Goal: Complete application form

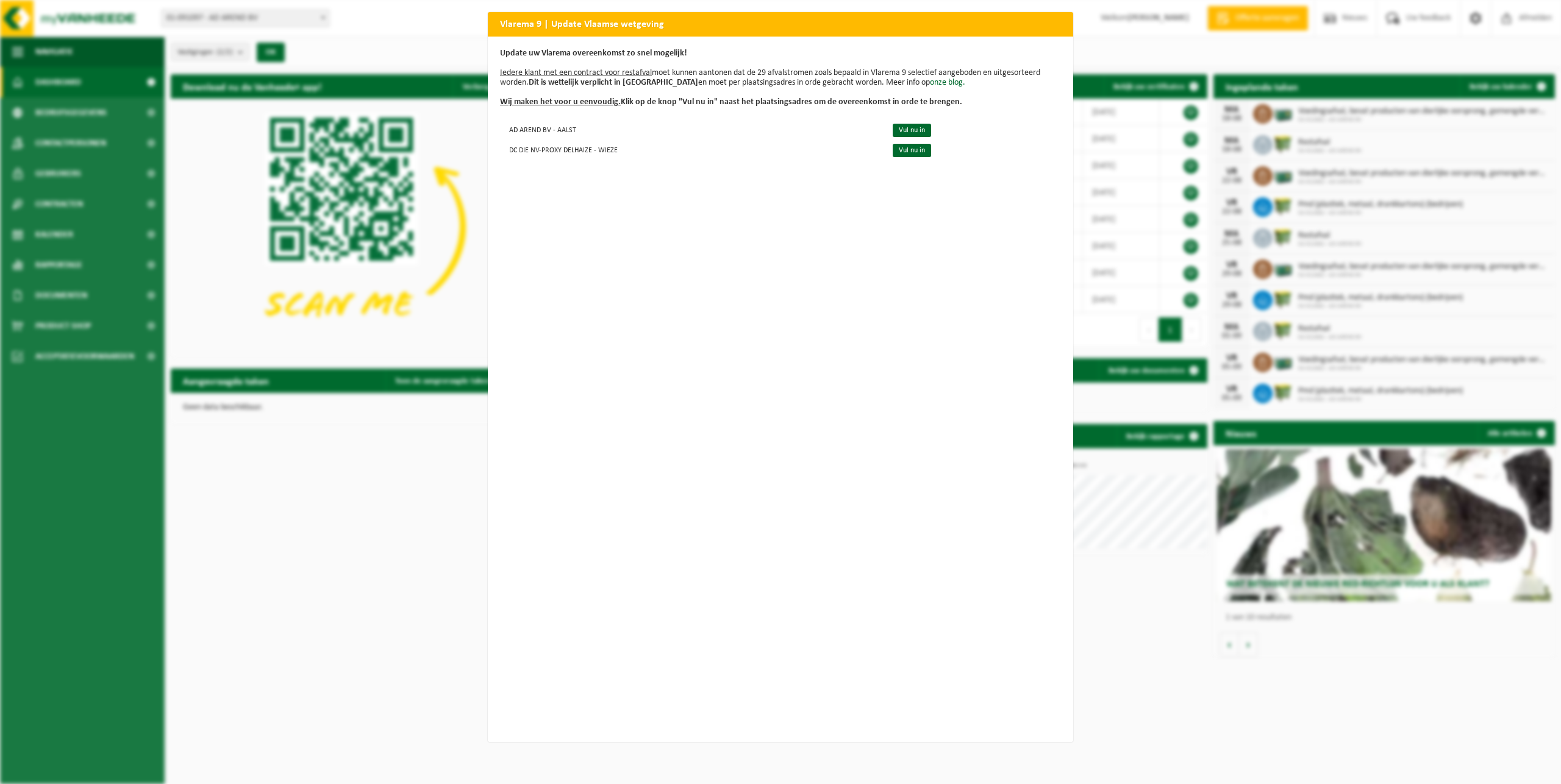
click at [562, 81] on b "Dit is wettelijk verplicht in [GEOGRAPHIC_DATA]" at bounding box center [613, 82] width 169 height 9
click at [1033, 21] on h2 "Vlarema 9 | Update Vlaamse wetgeving" at bounding box center [780, 24] width 585 height 23
click at [895, 131] on link "Vul nu in" at bounding box center [911, 130] width 38 height 13
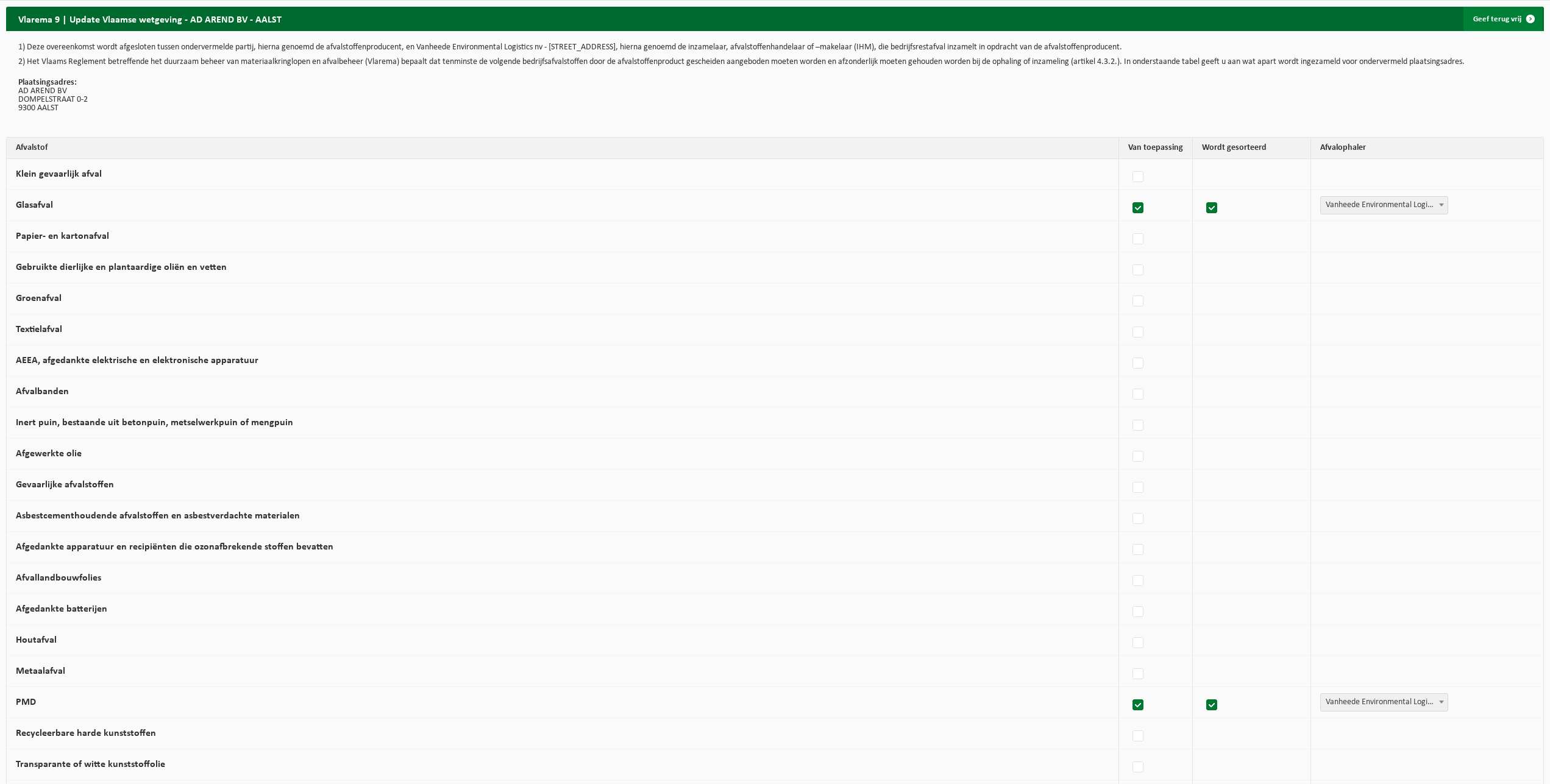
click at [1506, 21] on link "Geef terug vrij" at bounding box center [1504, 19] width 80 height 25
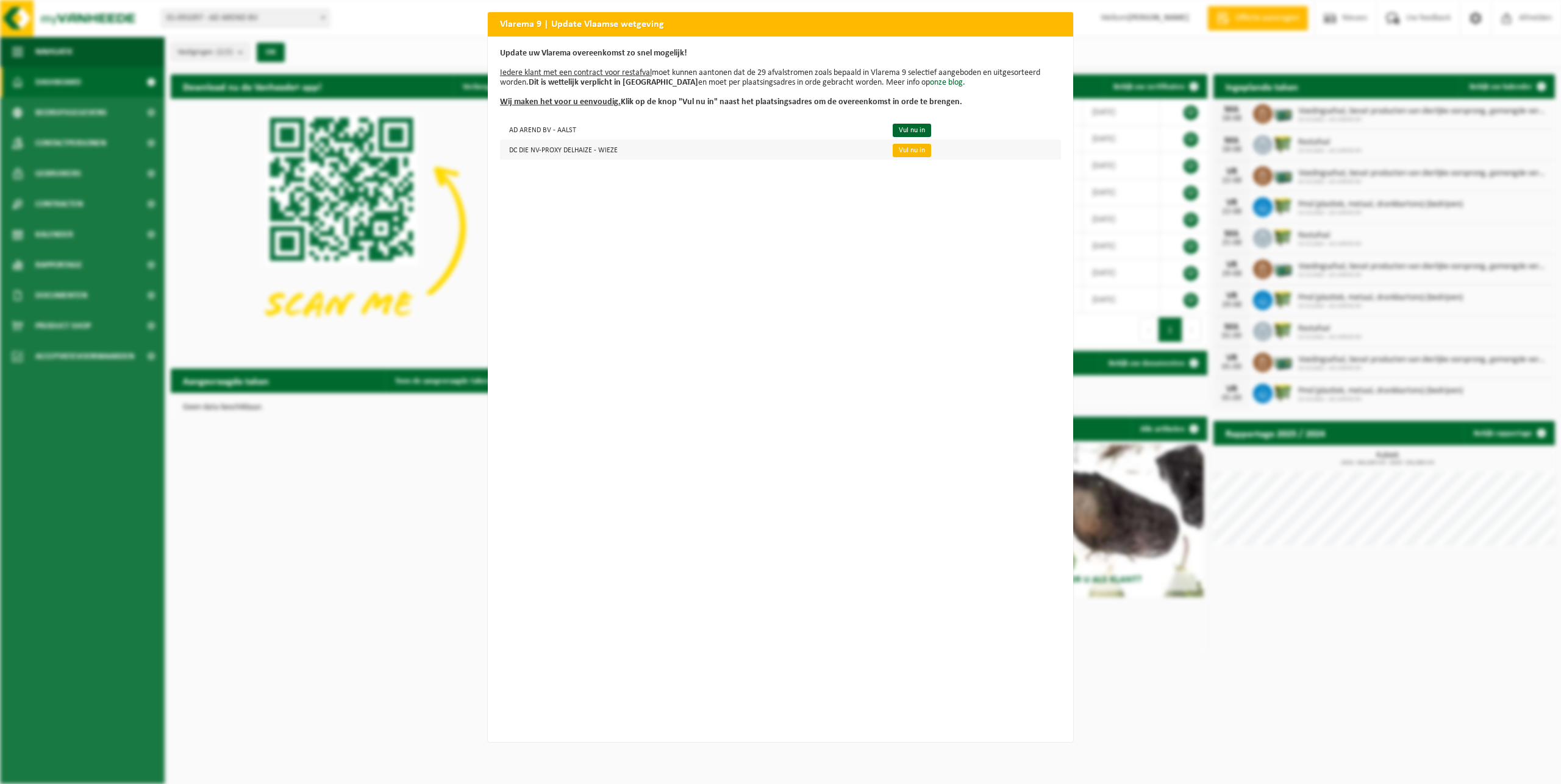
click at [898, 151] on link "Vul nu in" at bounding box center [911, 150] width 38 height 13
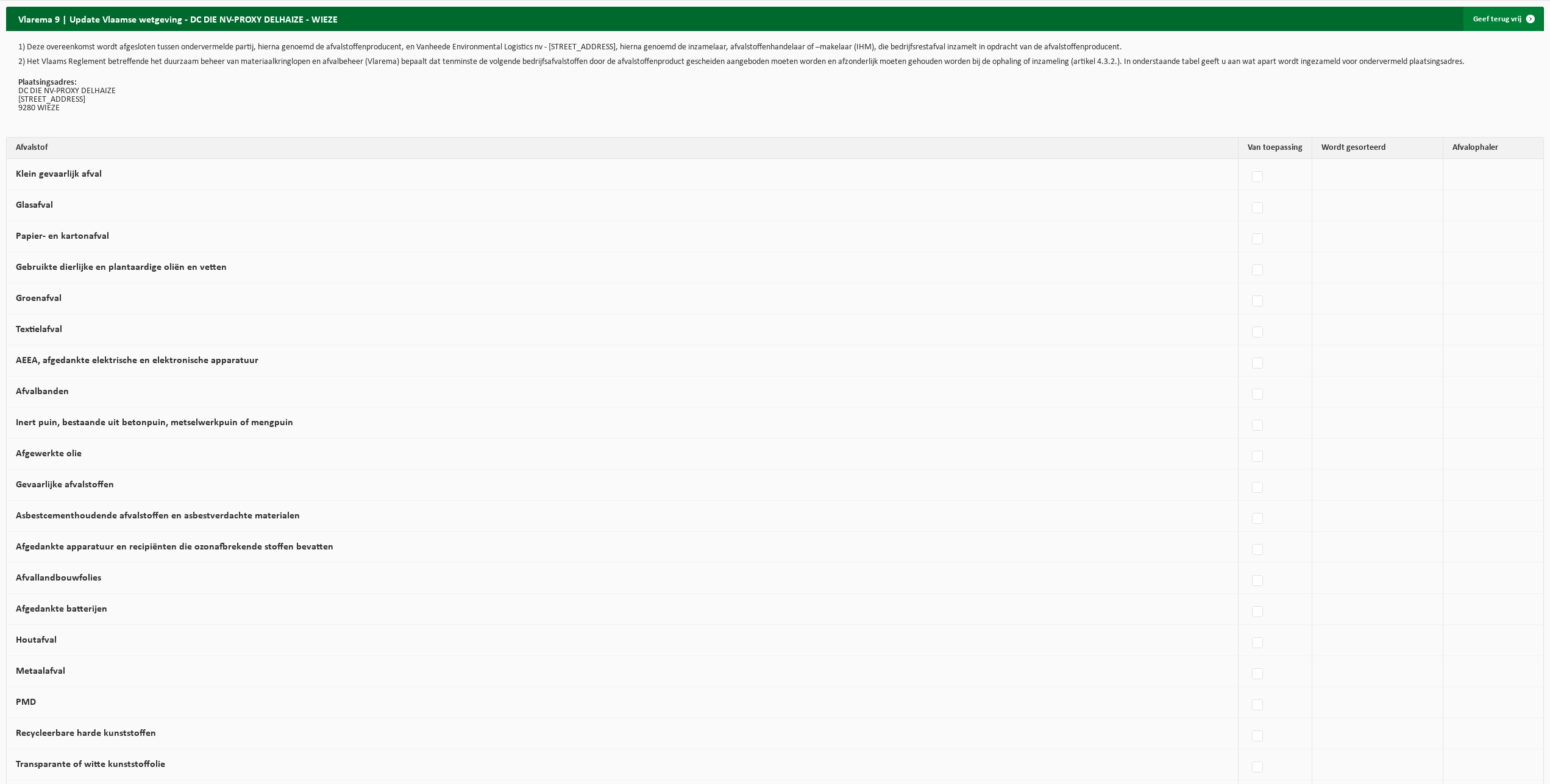
click at [1506, 21] on link "Geef terug vrij" at bounding box center [1504, 19] width 80 height 25
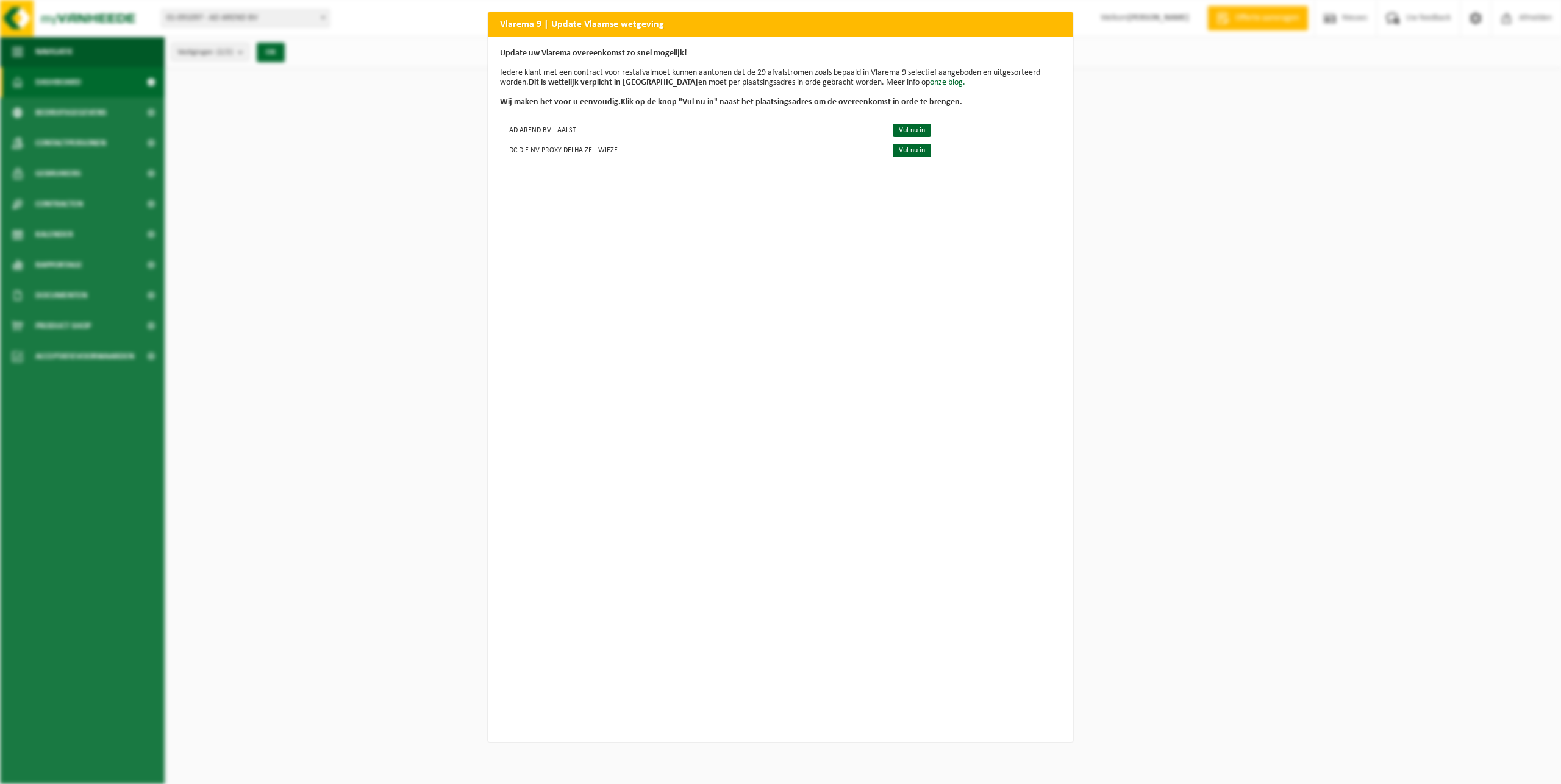
click at [307, 209] on div "Vlarema 9 | Update Vlaamse wetgeving Update uw Vlarema overeenkomst zo snel mog…" at bounding box center [780, 392] width 1561 height 784
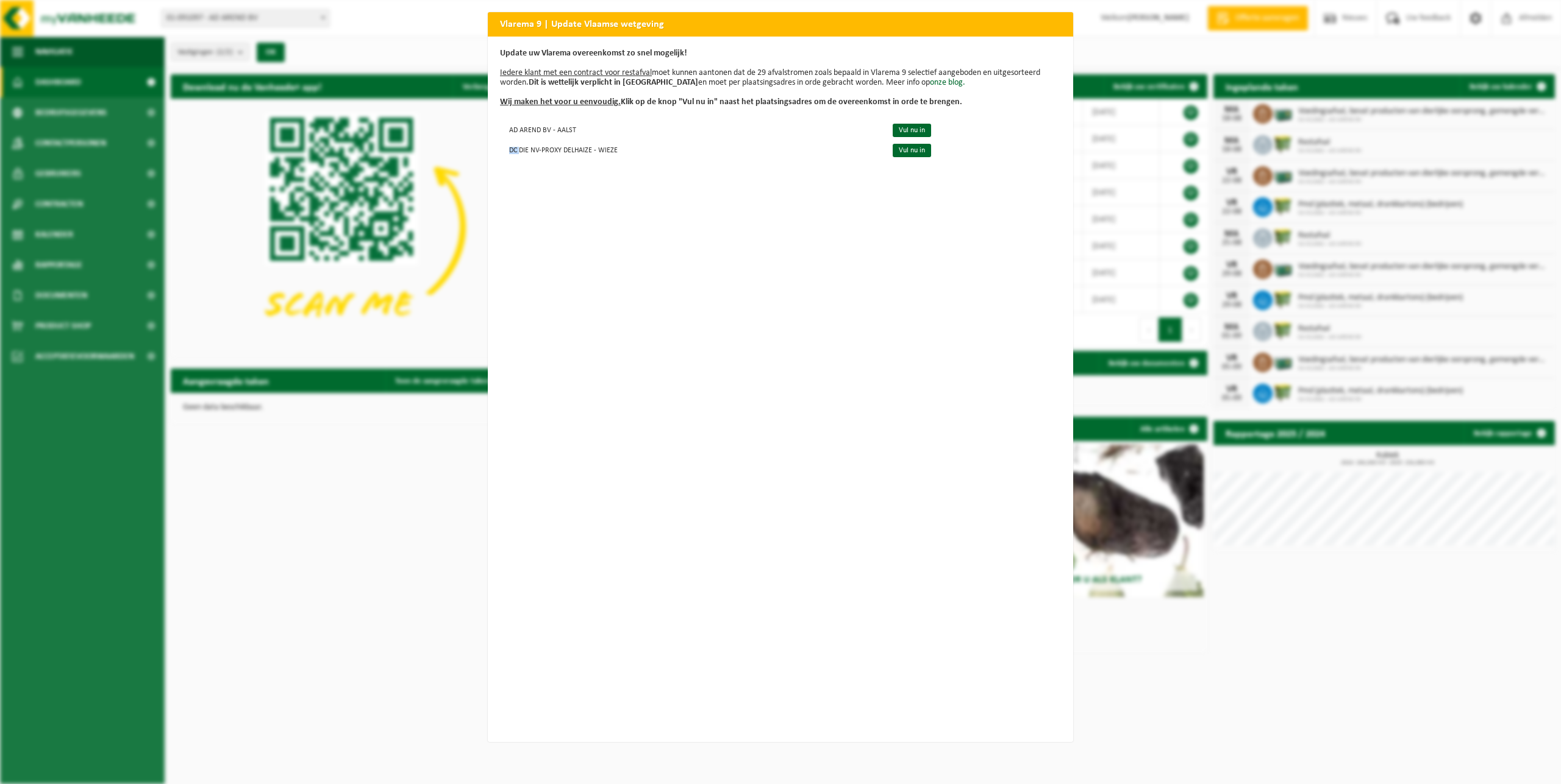
click at [307, 209] on div "Vlarema 9 | Update Vlaamse wetgeving Update uw Vlarema overeenkomst zo snel mog…" at bounding box center [780, 392] width 1561 height 784
click at [458, 50] on div "Vlarema 9 | Update Vlaamse wetgeving Update uw Vlarema overeenkomst zo snel mog…" at bounding box center [780, 392] width 1561 height 784
click at [617, 75] on u "Iedere klant met een contract voor restafval" at bounding box center [576, 73] width 151 height 9
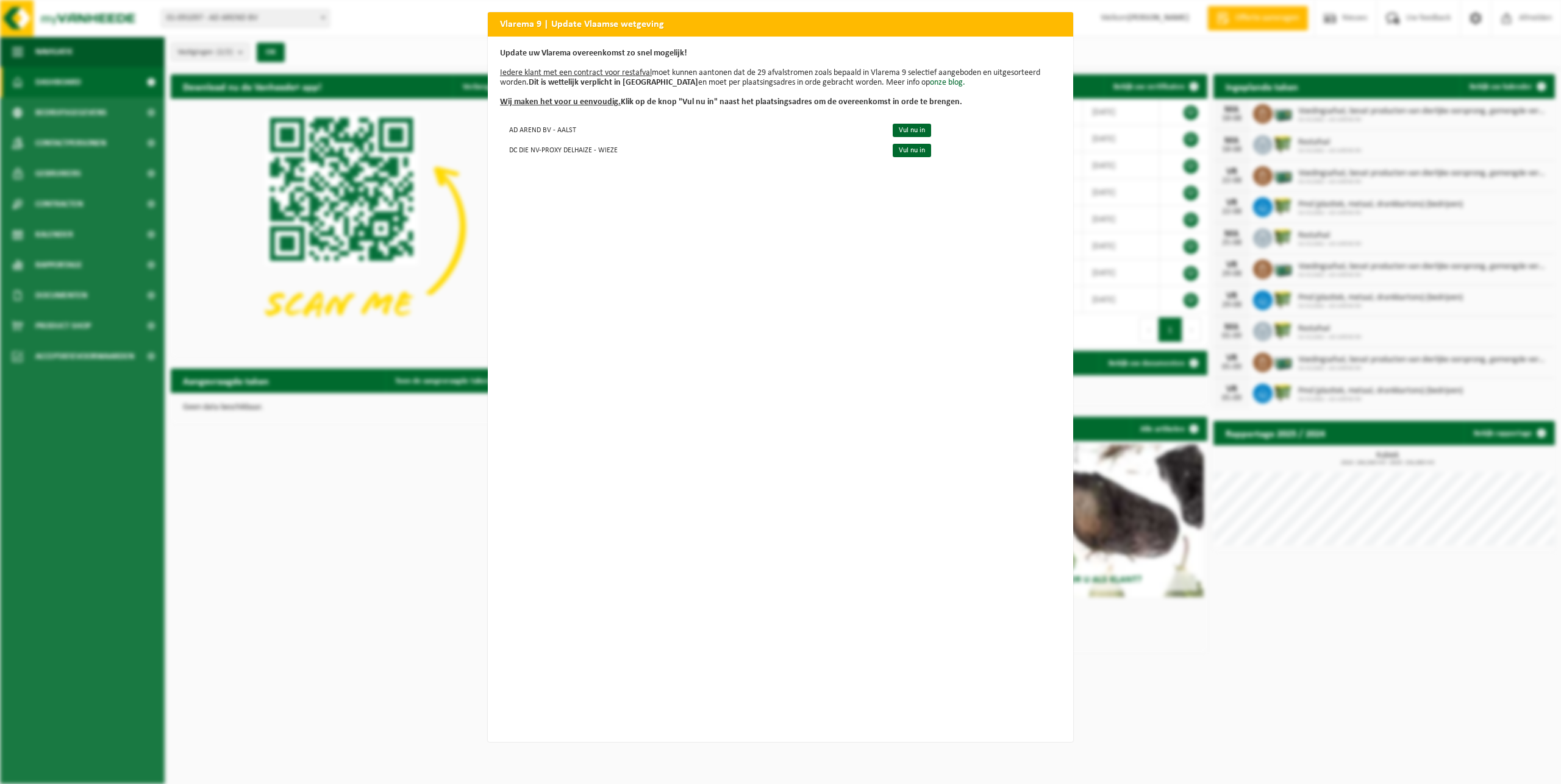
click at [584, 90] on p "Update uw Vlarema overeenkomst zo snel mogelijk! Iedere klant met een contract …" at bounding box center [781, 78] width 561 height 58
click at [352, 596] on div "Vlarema 9 | Update Vlaamse wetgeving Update uw Vlarema overeenkomst zo snel mog…" at bounding box center [780, 392] width 1561 height 784
click at [895, 126] on link "Vul nu in" at bounding box center [911, 130] width 38 height 13
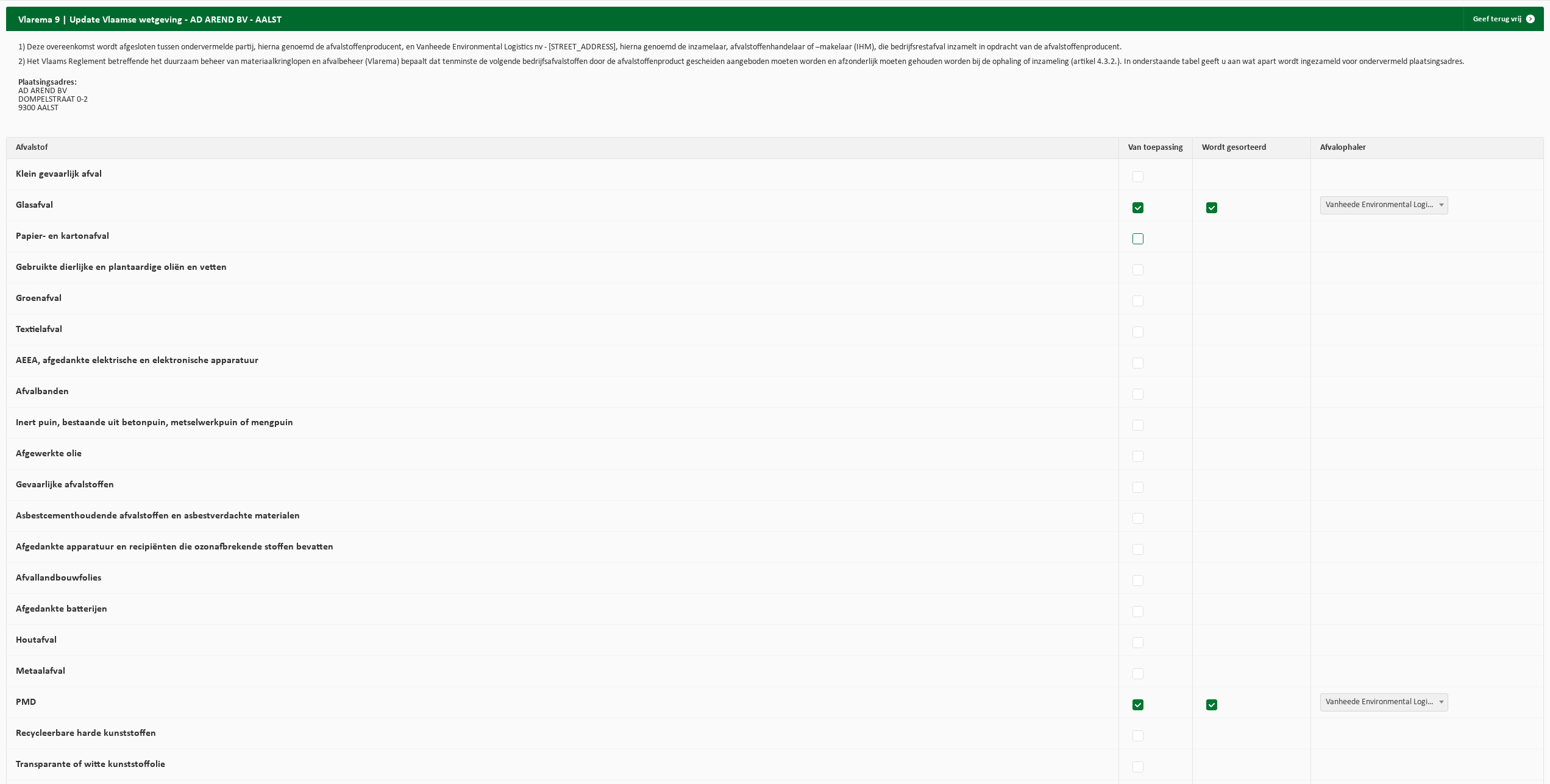
click at [1133, 240] on label at bounding box center [1138, 239] width 17 height 19
click at [1129, 224] on input "Papier- en kartonafval" at bounding box center [1128, 224] width 1 height 1
checkbox input "true"
click at [1438, 236] on b at bounding box center [1441, 235] width 5 height 3
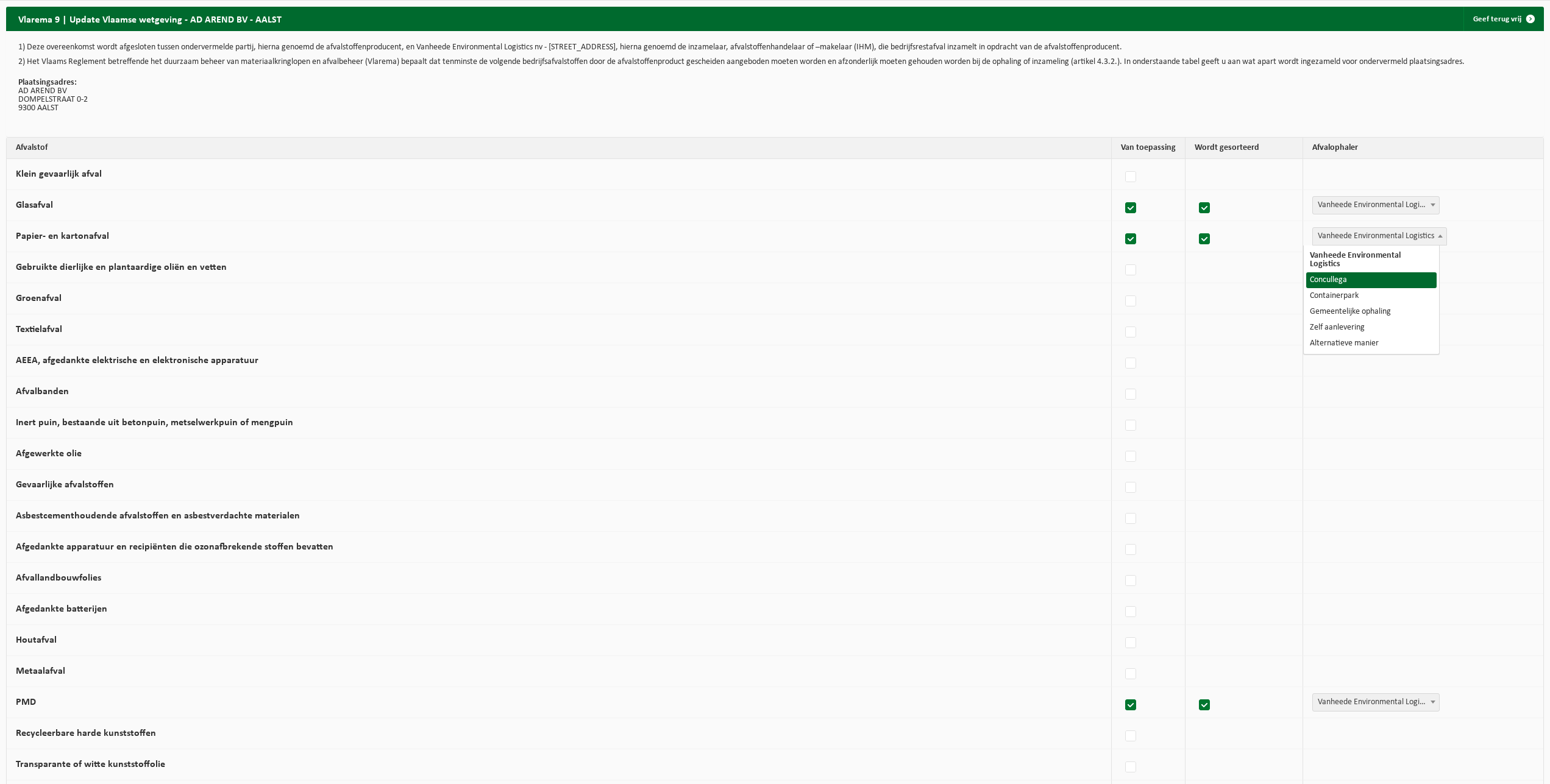
select select "Concullega"
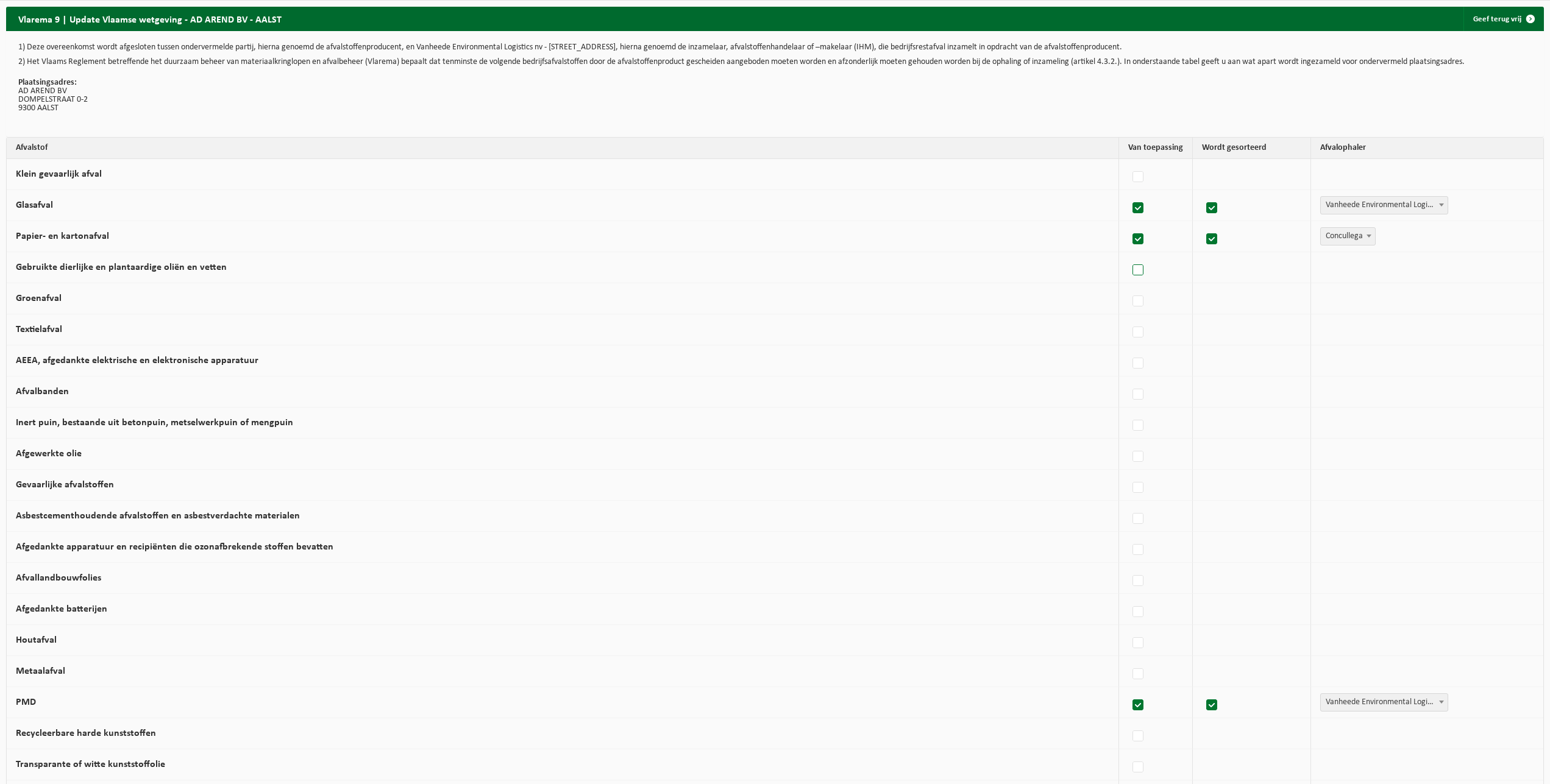
click at [1134, 269] on label at bounding box center [1138, 270] width 17 height 19
click at [1129, 256] on input "Gebruikte dierlijke en plantaardige oliën en vetten" at bounding box center [1128, 255] width 1 height 1
checkbox input "true"
click at [1398, 270] on span "Vanheede Environmental Logistics" at bounding box center [1379, 267] width 134 height 17
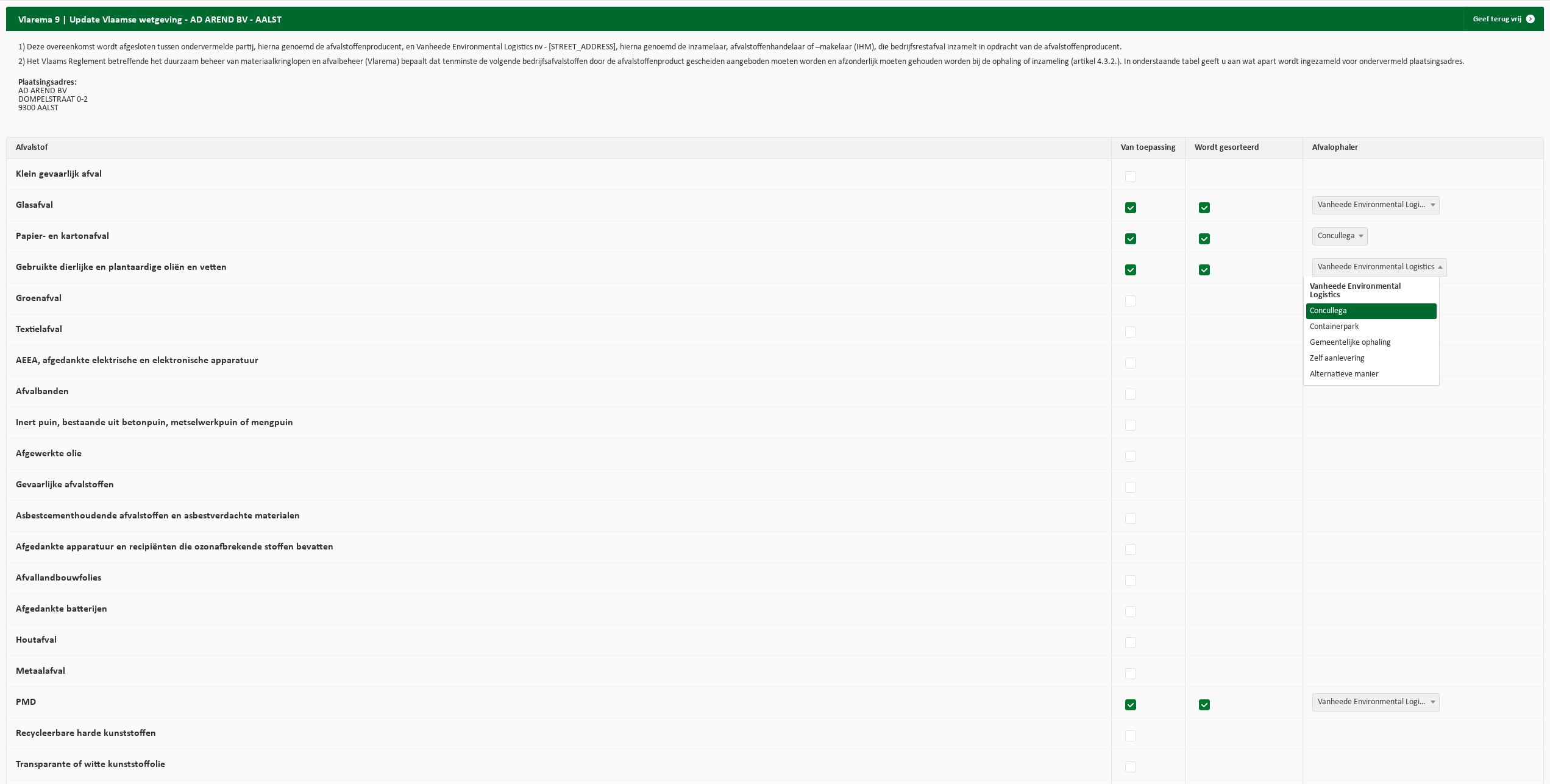
select select "Concullega"
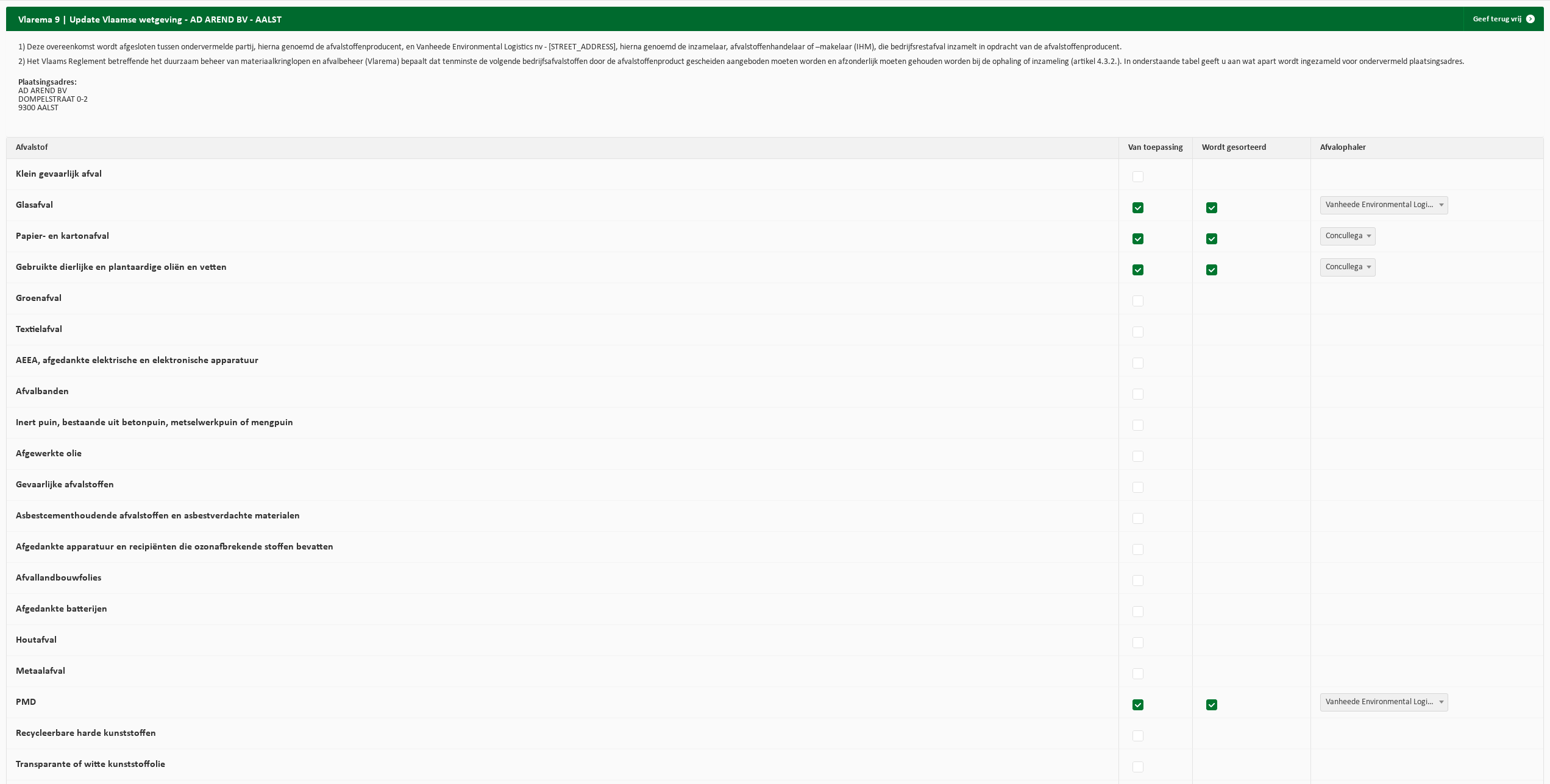
scroll to position [62, 0]
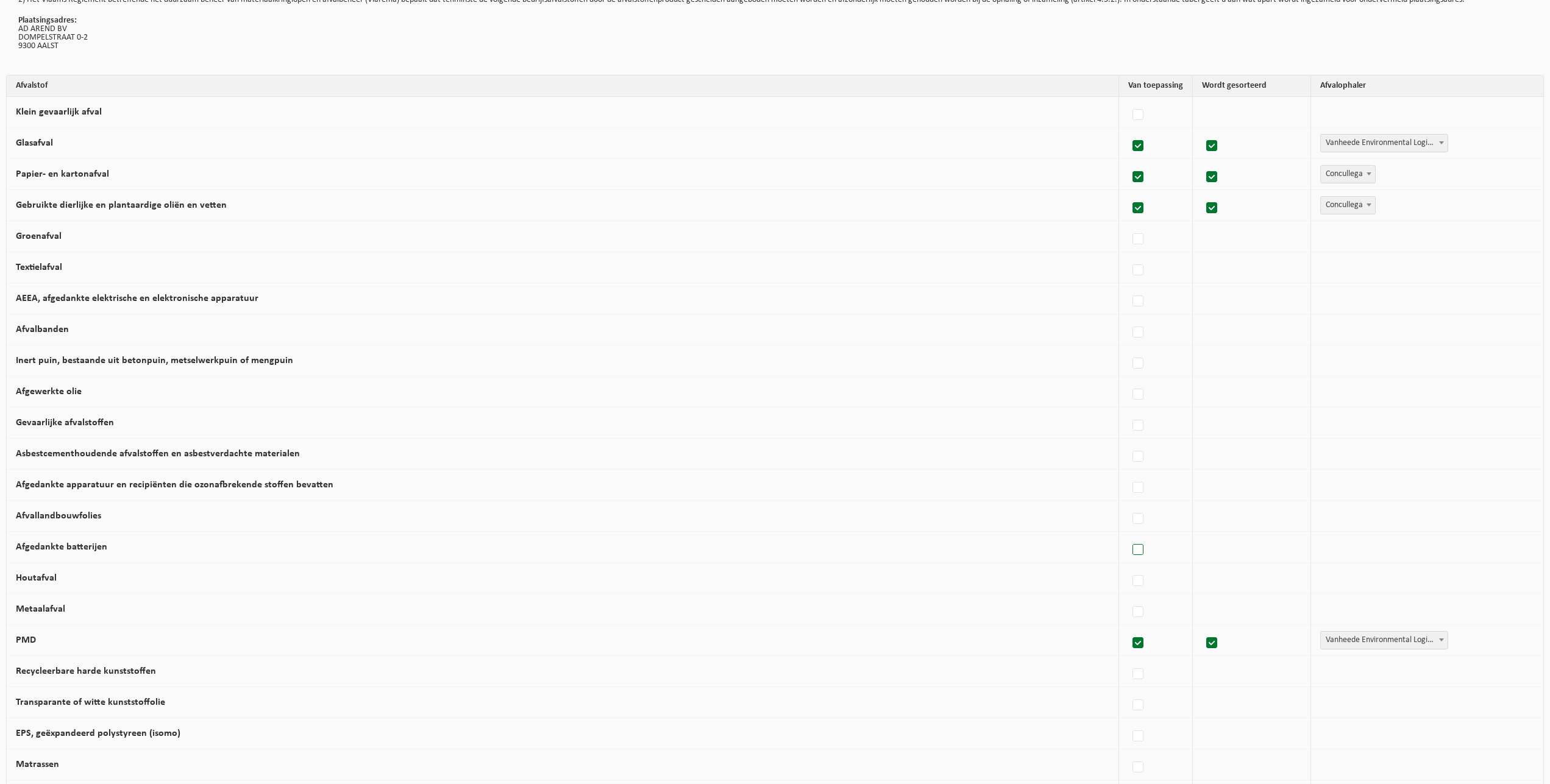
click at [1131, 552] on label at bounding box center [1138, 550] width 17 height 19
click at [1129, 535] on input "Afgedankte batterijen" at bounding box center [1128, 534] width 1 height 1
checkbox input "true"
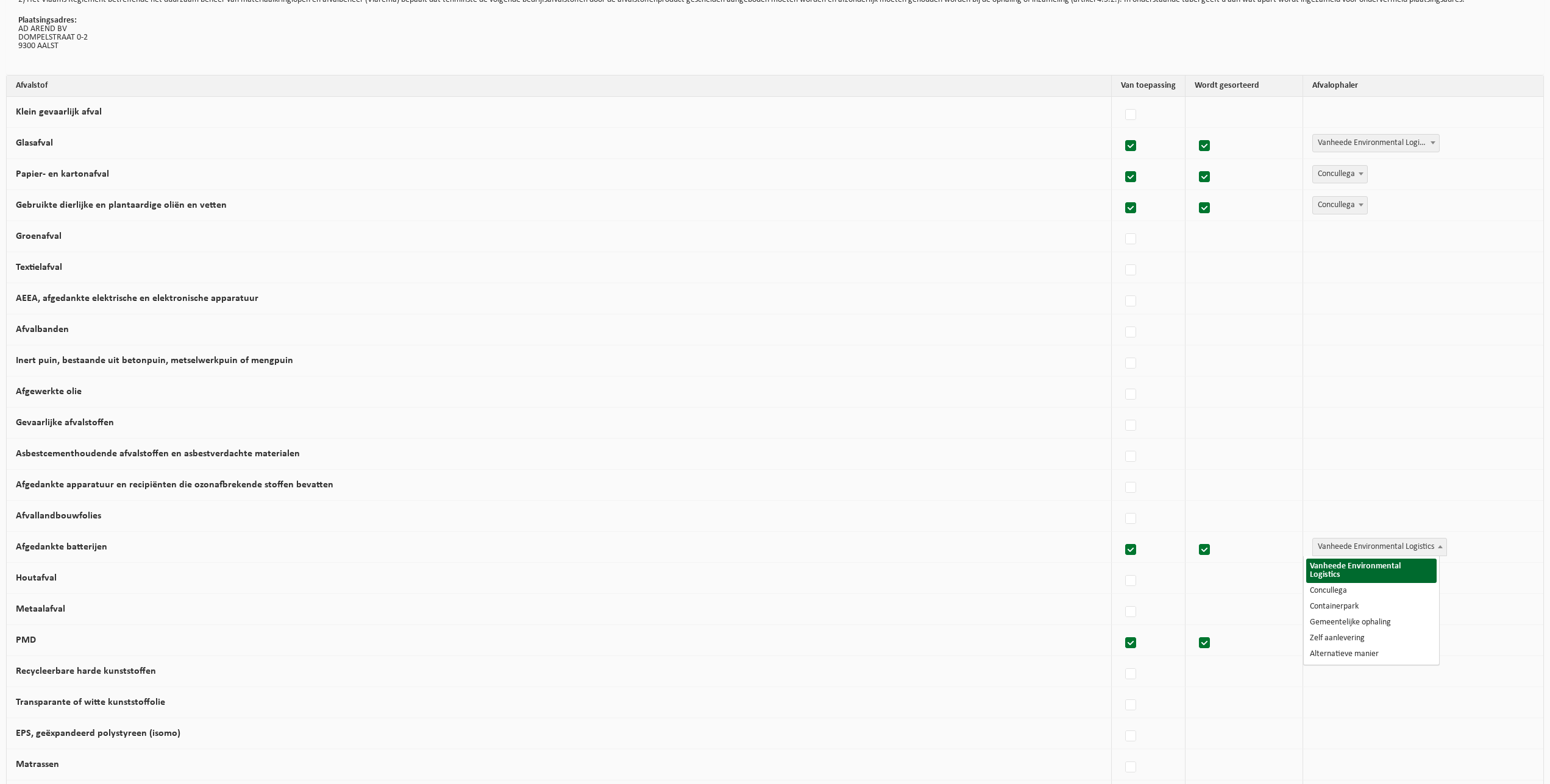
click at [1338, 545] on span "Vanheede Environmental Logistics" at bounding box center [1379, 547] width 134 height 17
select select "Concullega"
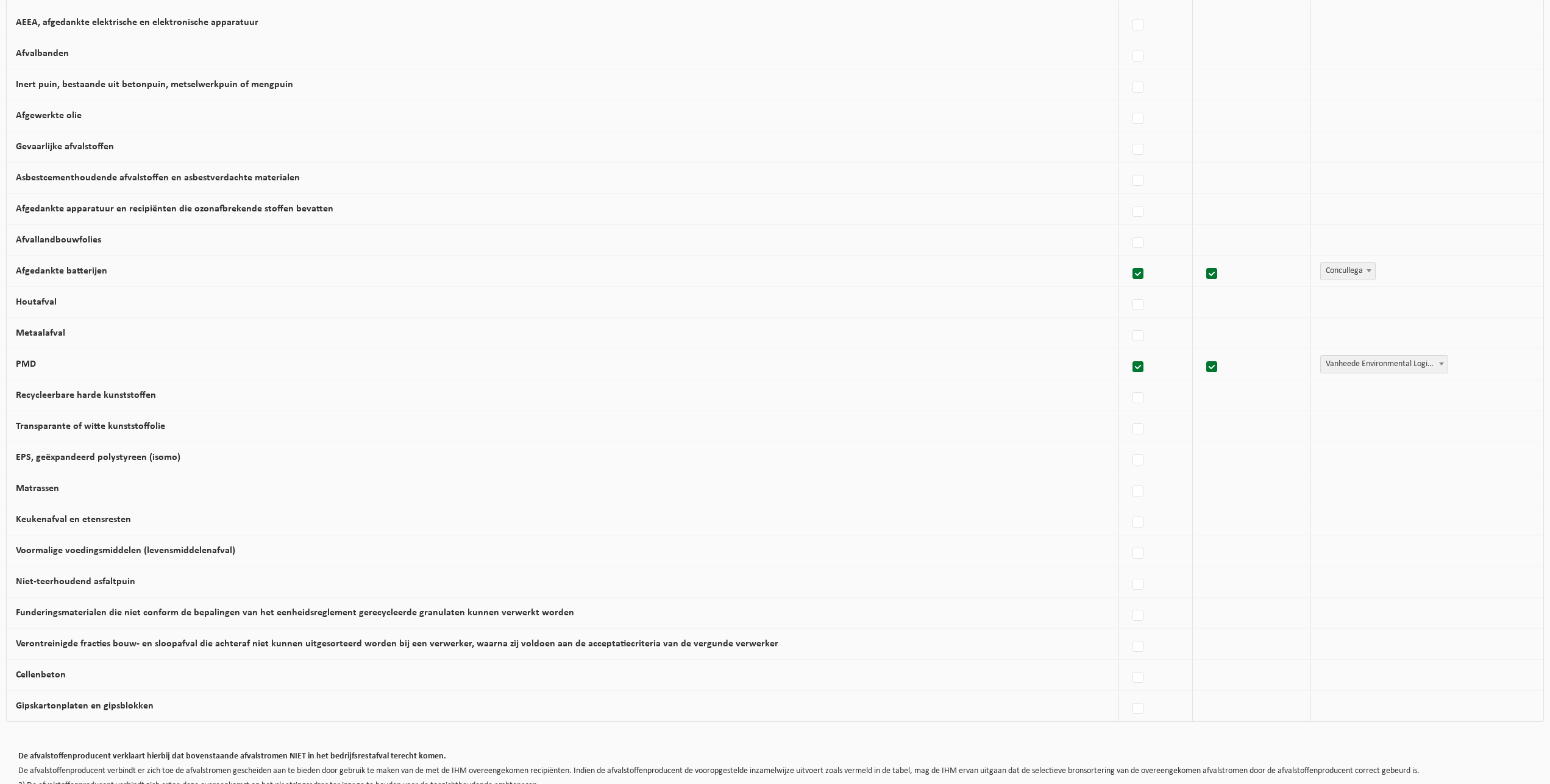
scroll to position [373, 0]
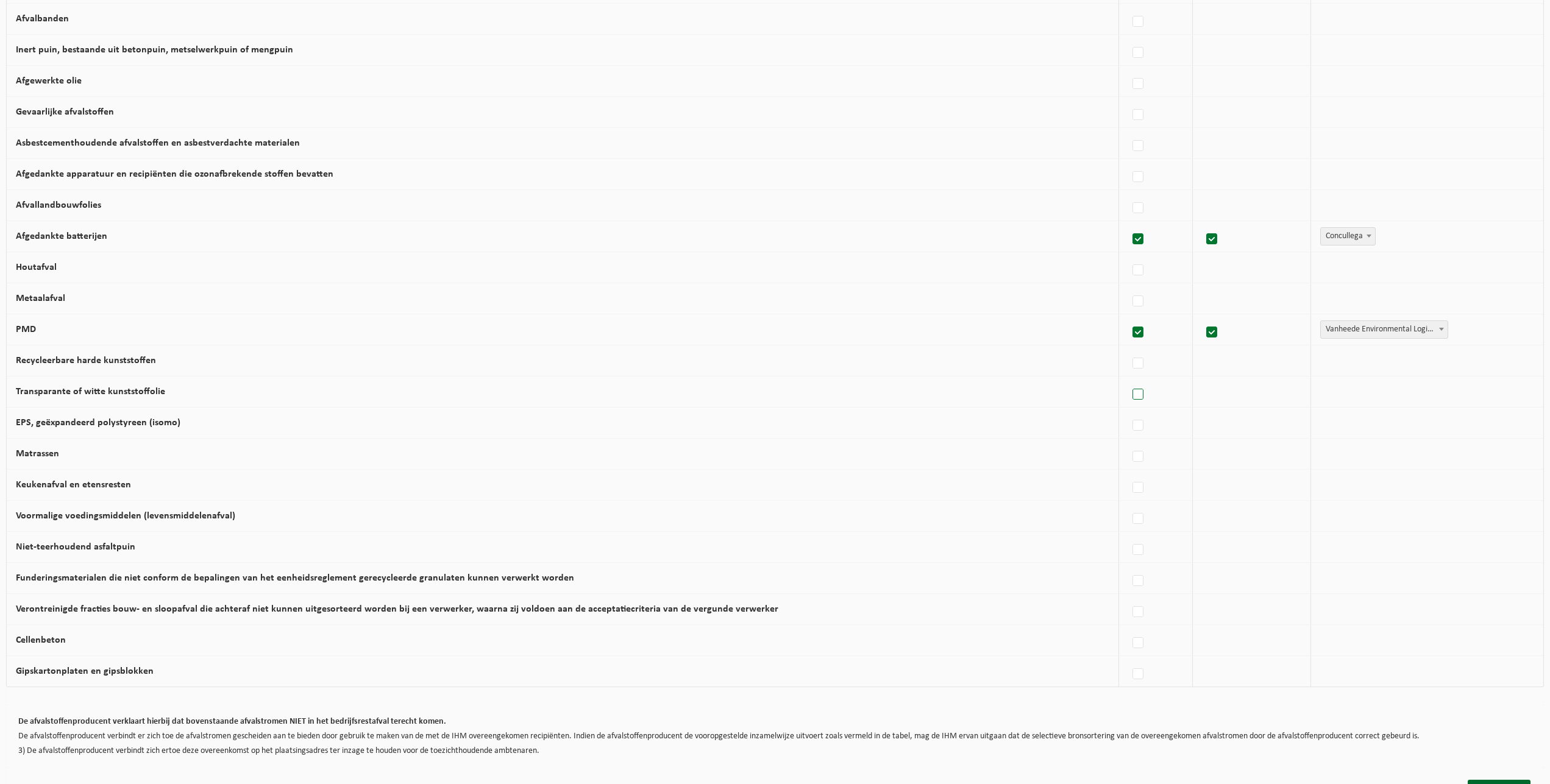
click at [1132, 395] on label at bounding box center [1138, 395] width 17 height 19
click at [1129, 380] on input "Transparante of witte kunststoffolie" at bounding box center [1128, 379] width 1 height 1
checkbox input "true"
click at [1344, 386] on span "Vanheede Environmental Logistics" at bounding box center [1379, 391] width 134 height 17
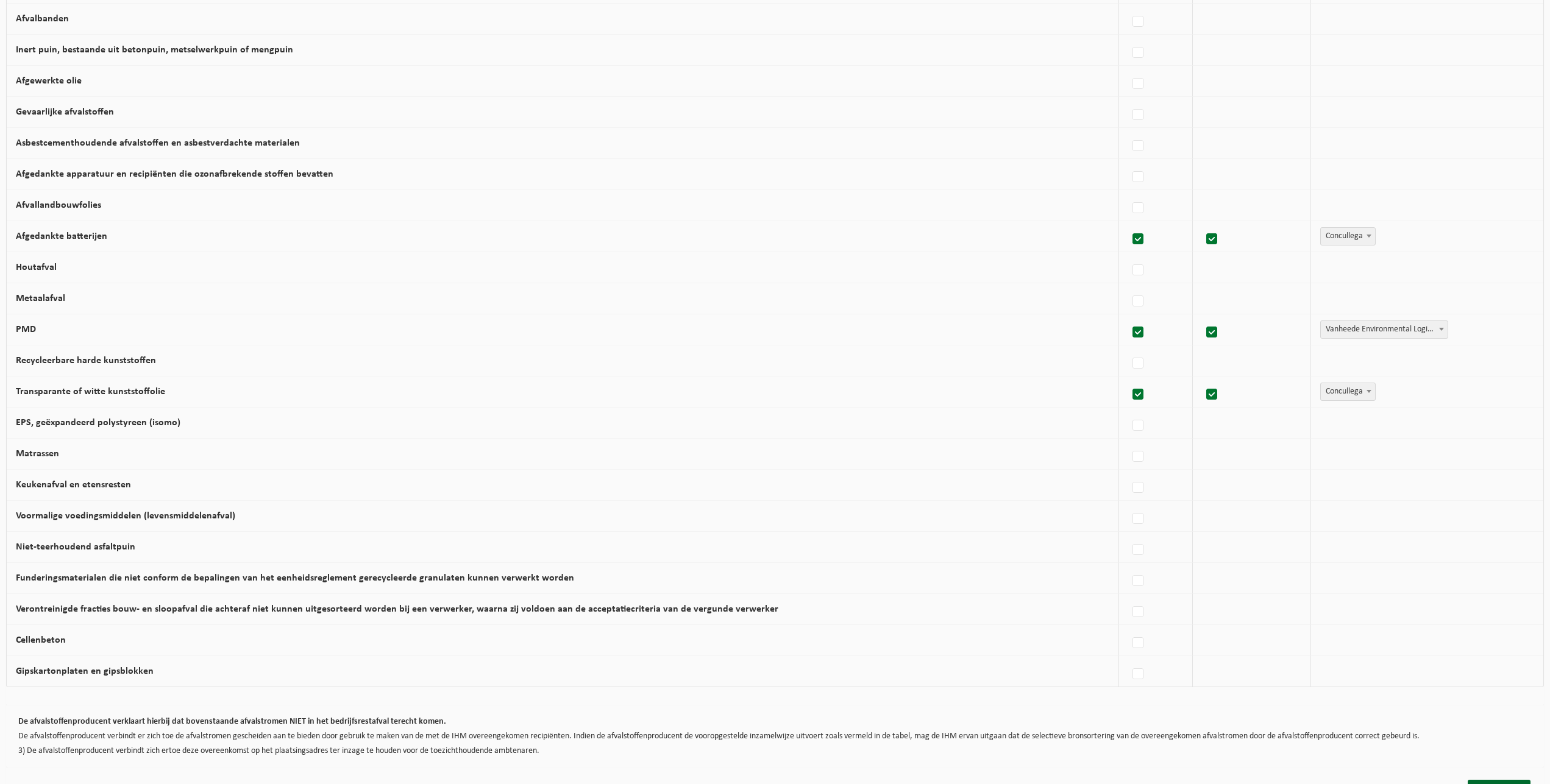
select select "Concullega"
click at [1135, 487] on label at bounding box center [1138, 488] width 17 height 19
click at [1129, 473] on input "Keukenafval en etensresten" at bounding box center [1128, 473] width 1 height 1
checkbox input "true"
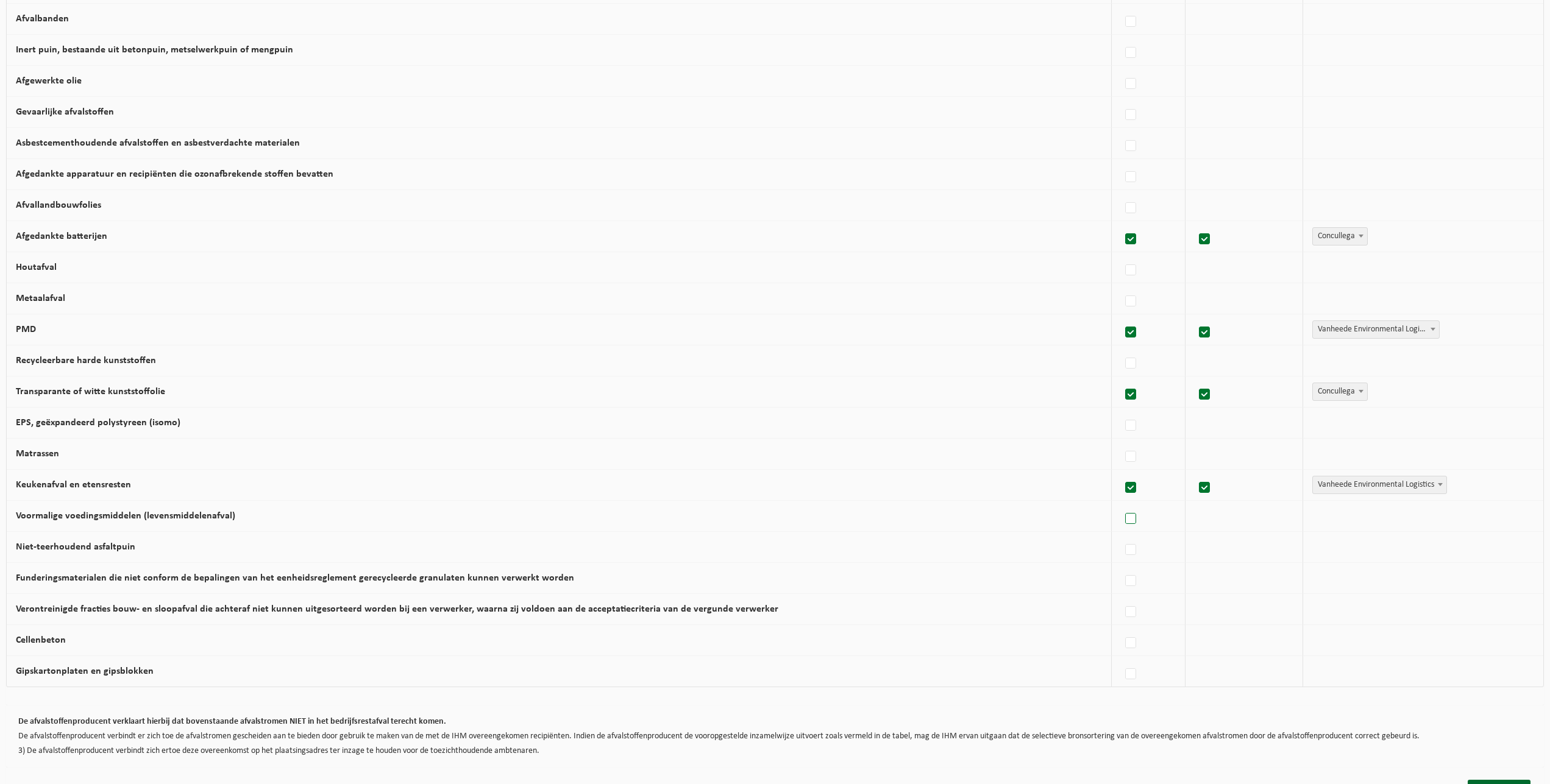
click at [1123, 519] on label at bounding box center [1131, 519] width 17 height 19
click at [1122, 504] on input "Voormalige voedingsmiddelen (levensmiddelenafval)" at bounding box center [1121, 503] width 1 height 1
checkbox input "true"
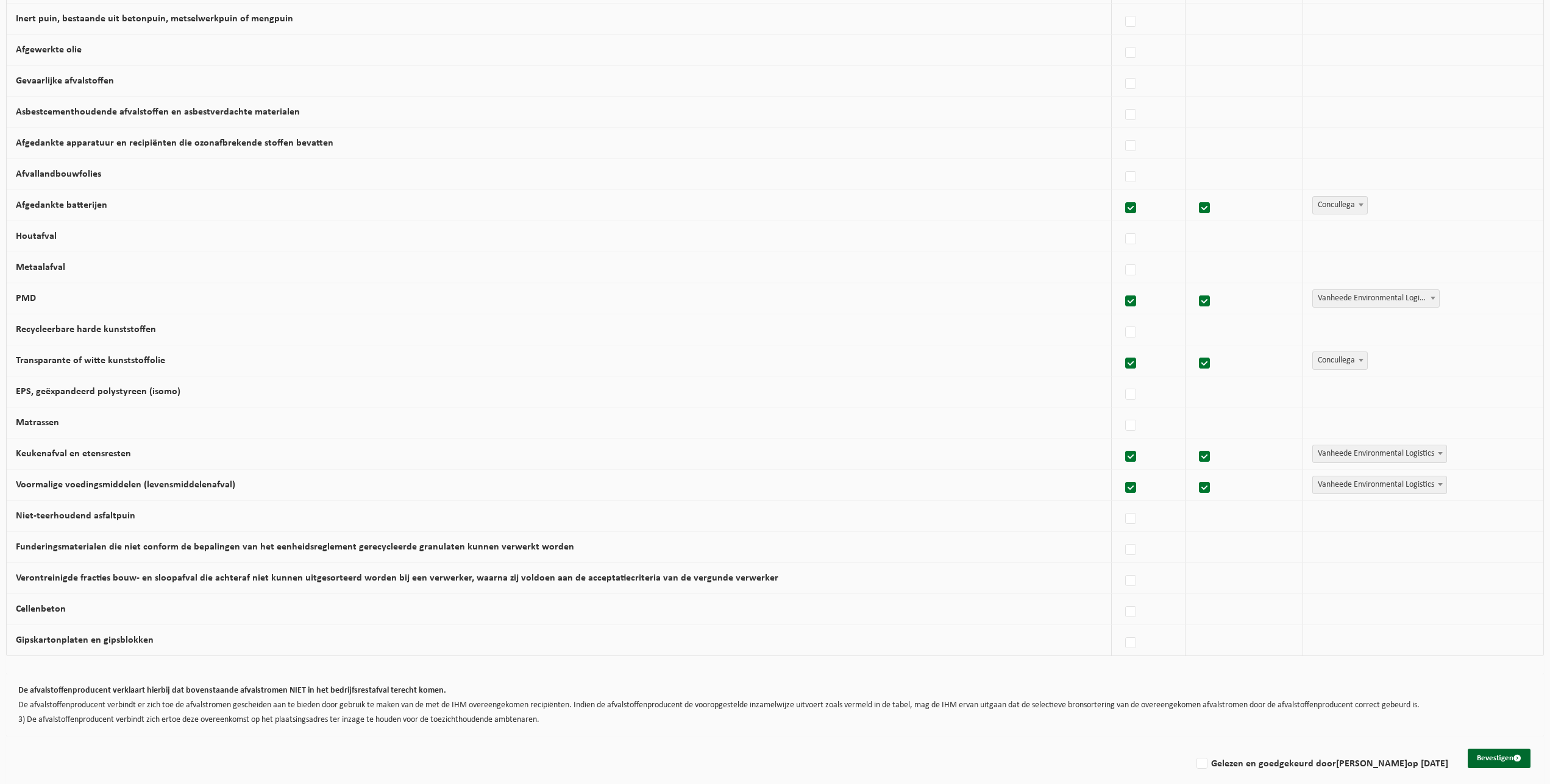
scroll to position [418, 0]
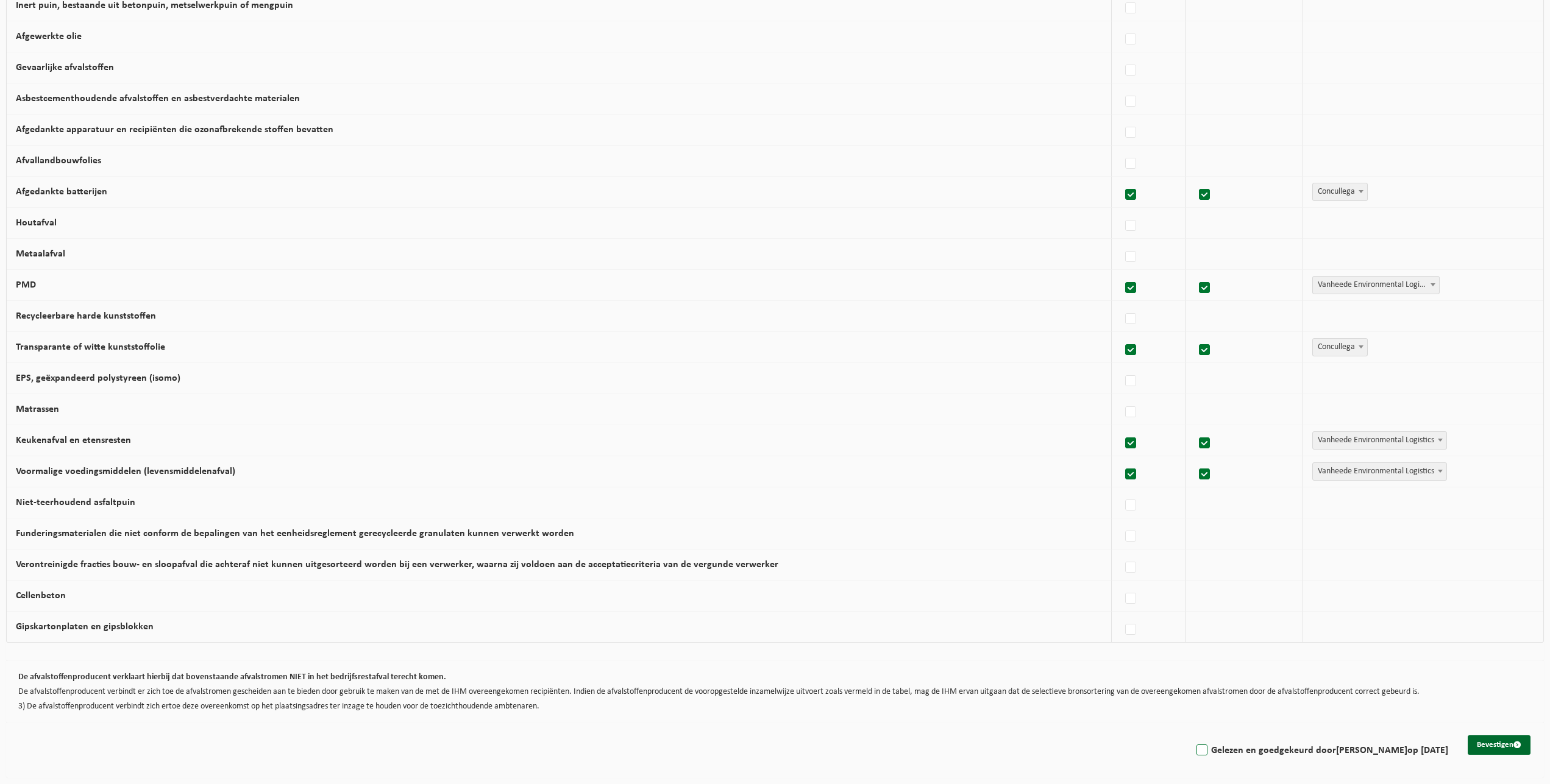
click at [1194, 749] on label "Gelezen en goedgekeurd door DAAN VAN DE VELDE op 18/08/25" at bounding box center [1321, 750] width 254 height 19
click at [1191, 735] on input "Gelezen en goedgekeurd door DAAN VAN DE VELDE op 18/08/25" at bounding box center [1191, 735] width 1 height 1
checkbox input "true"
click at [1484, 742] on button "Bevestigen" at bounding box center [1499, 745] width 63 height 19
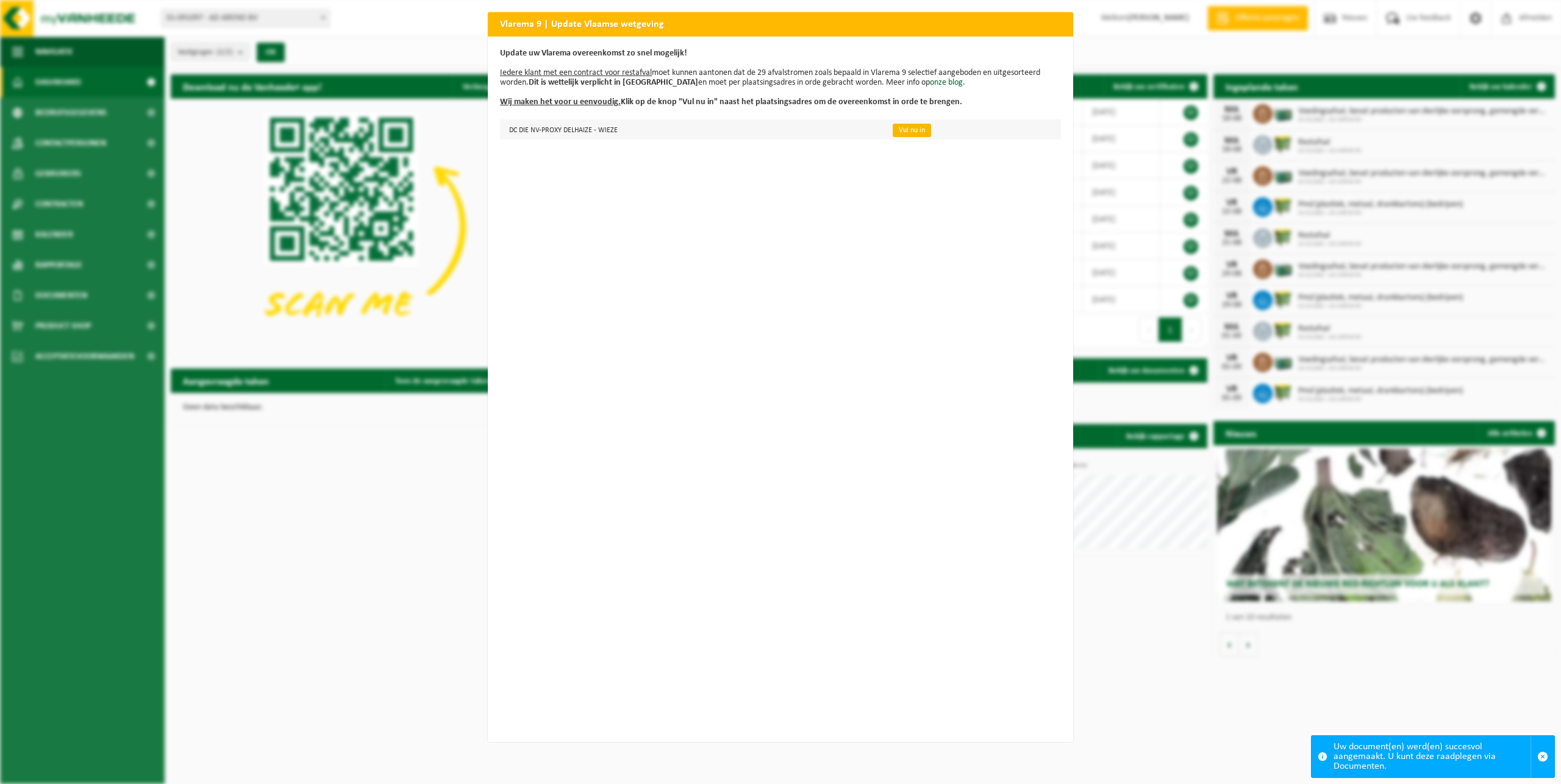
click at [896, 131] on link "Vul nu in" at bounding box center [911, 130] width 38 height 13
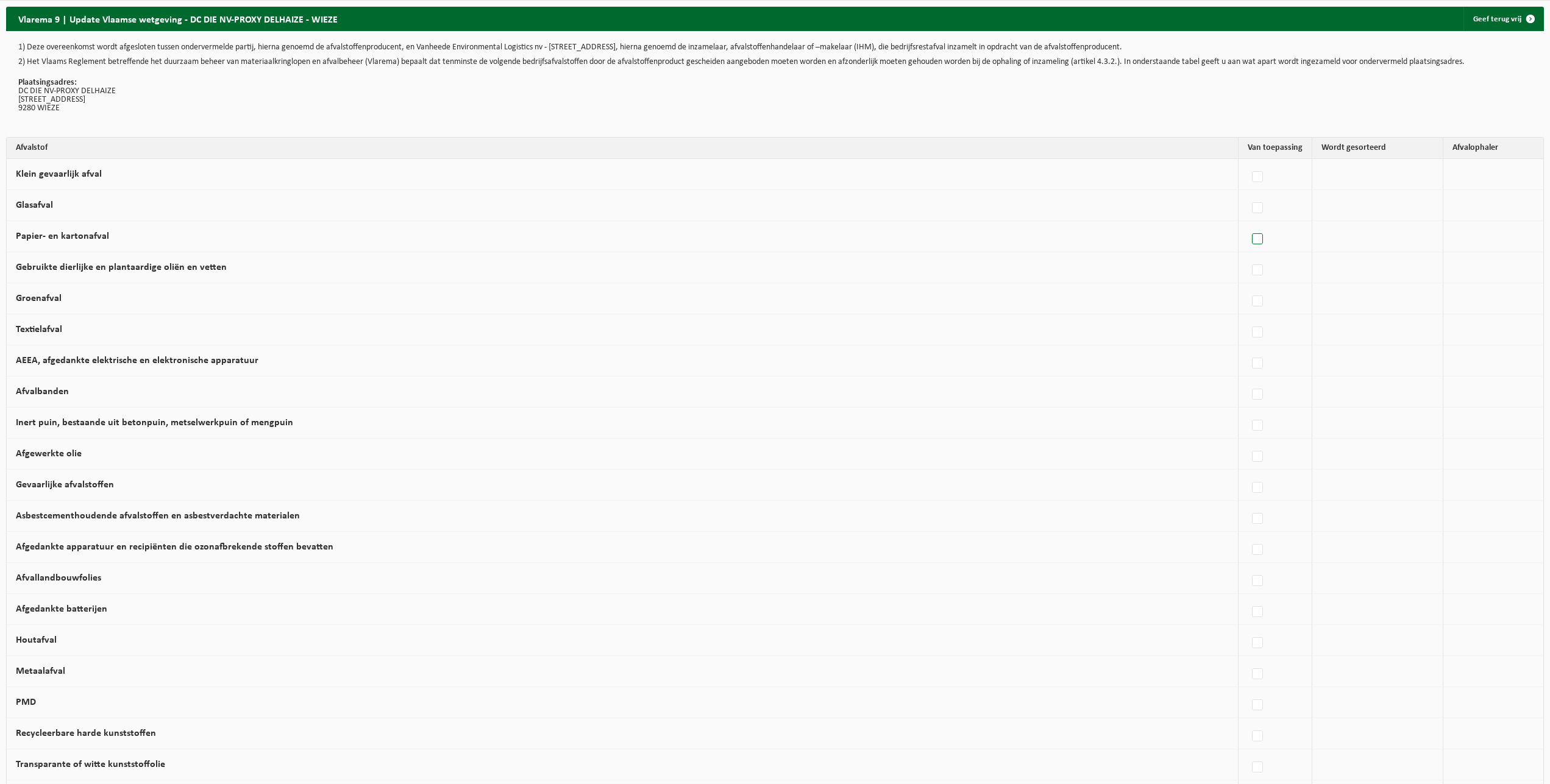
click at [1253, 237] on label at bounding box center [1258, 239] width 17 height 19
click at [1248, 224] on input "Papier- en kartonafval" at bounding box center [1247, 224] width 1 height 1
checkbox input "true"
click at [1356, 238] on span "Vanheede Environmental Logistics" at bounding box center [1379, 236] width 134 height 17
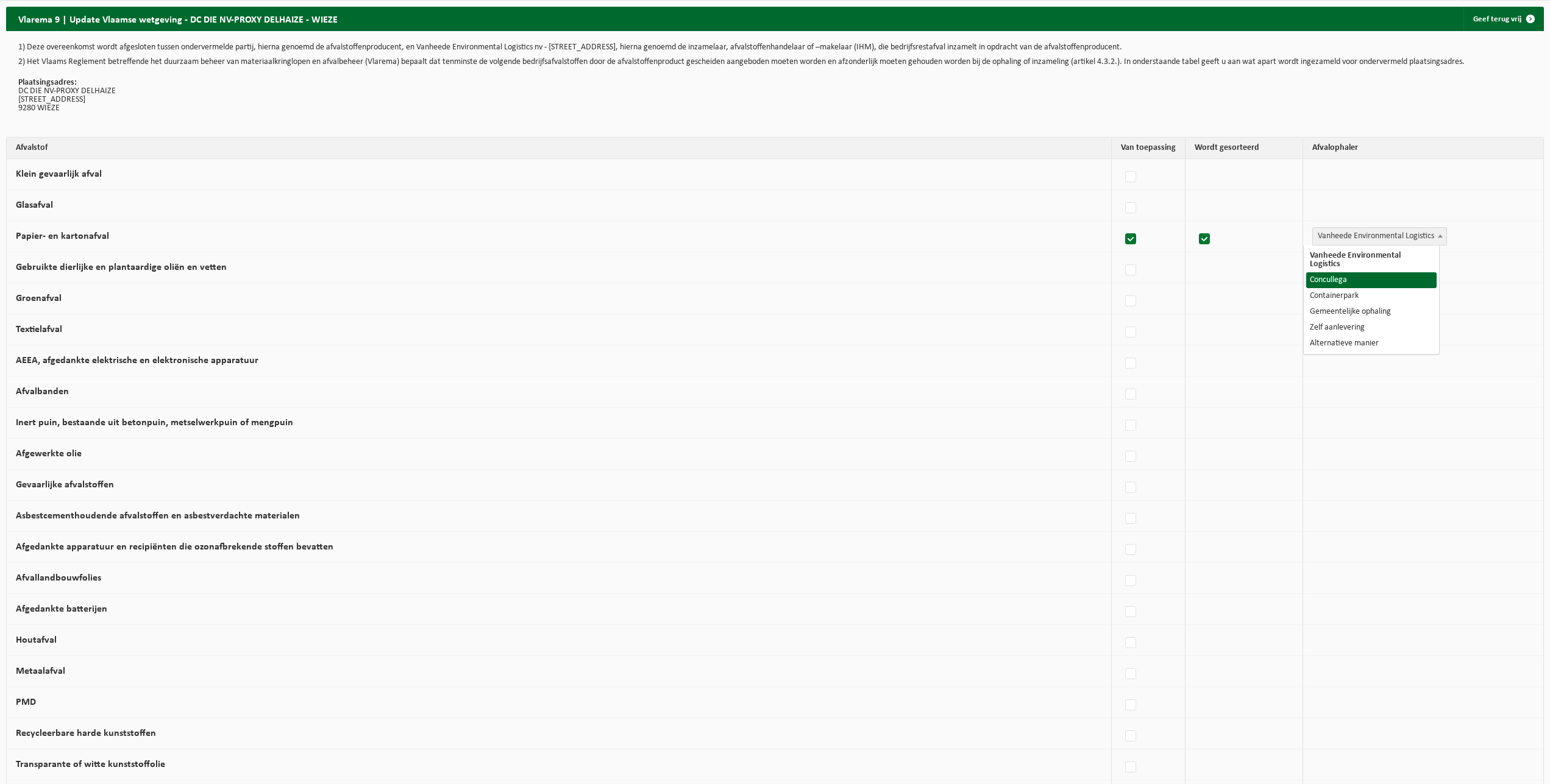
select select "Concullega"
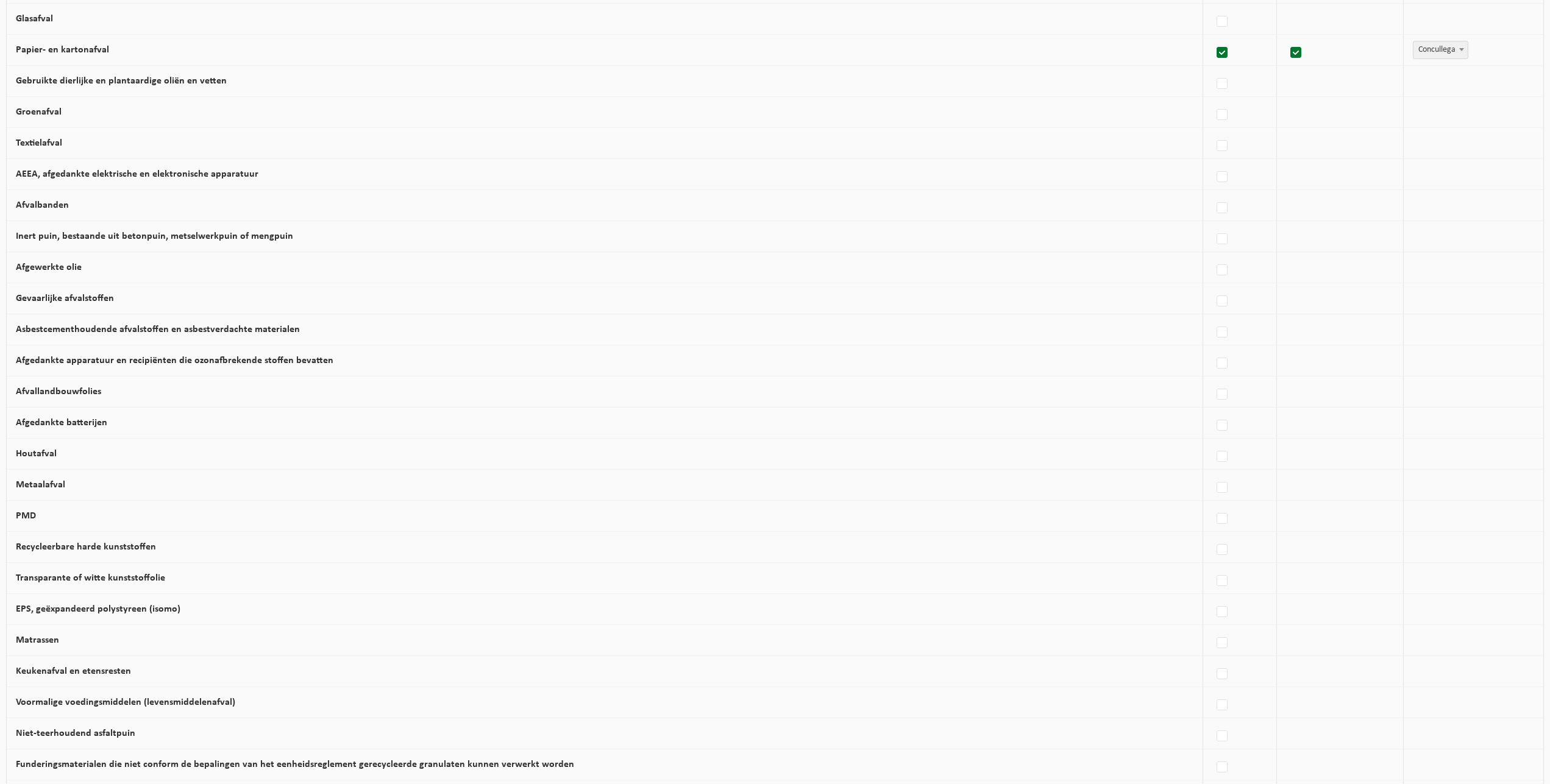
scroll to position [249, 0]
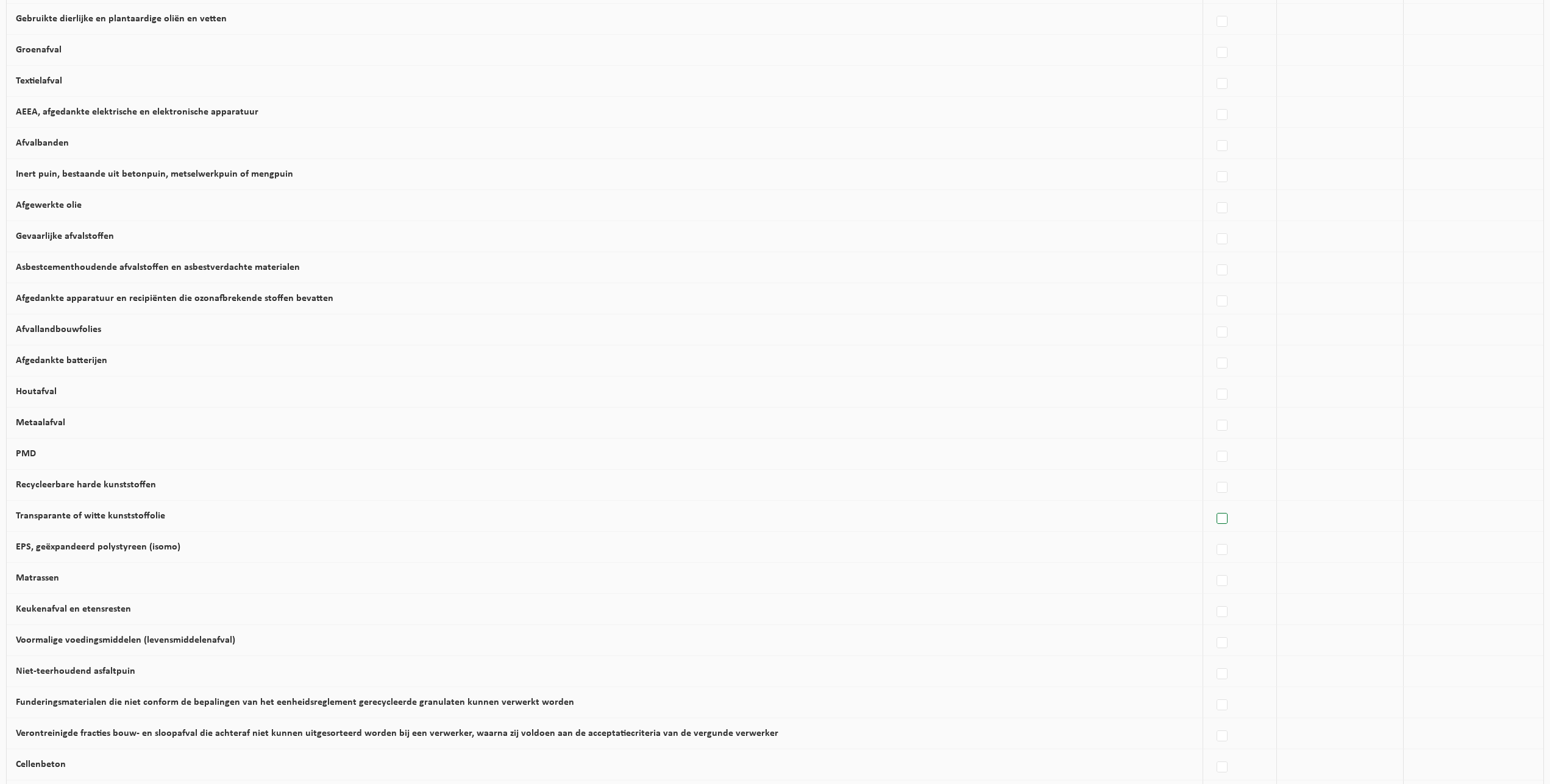
click at [1216, 519] on label at bounding box center [1222, 519] width 17 height 19
click at [1213, 504] on input "Transparante of witte kunststoffolie" at bounding box center [1212, 503] width 1 height 1
checkbox input "true"
click at [1401, 512] on span "Vanheede Environmental Logistics" at bounding box center [1379, 516] width 134 height 17
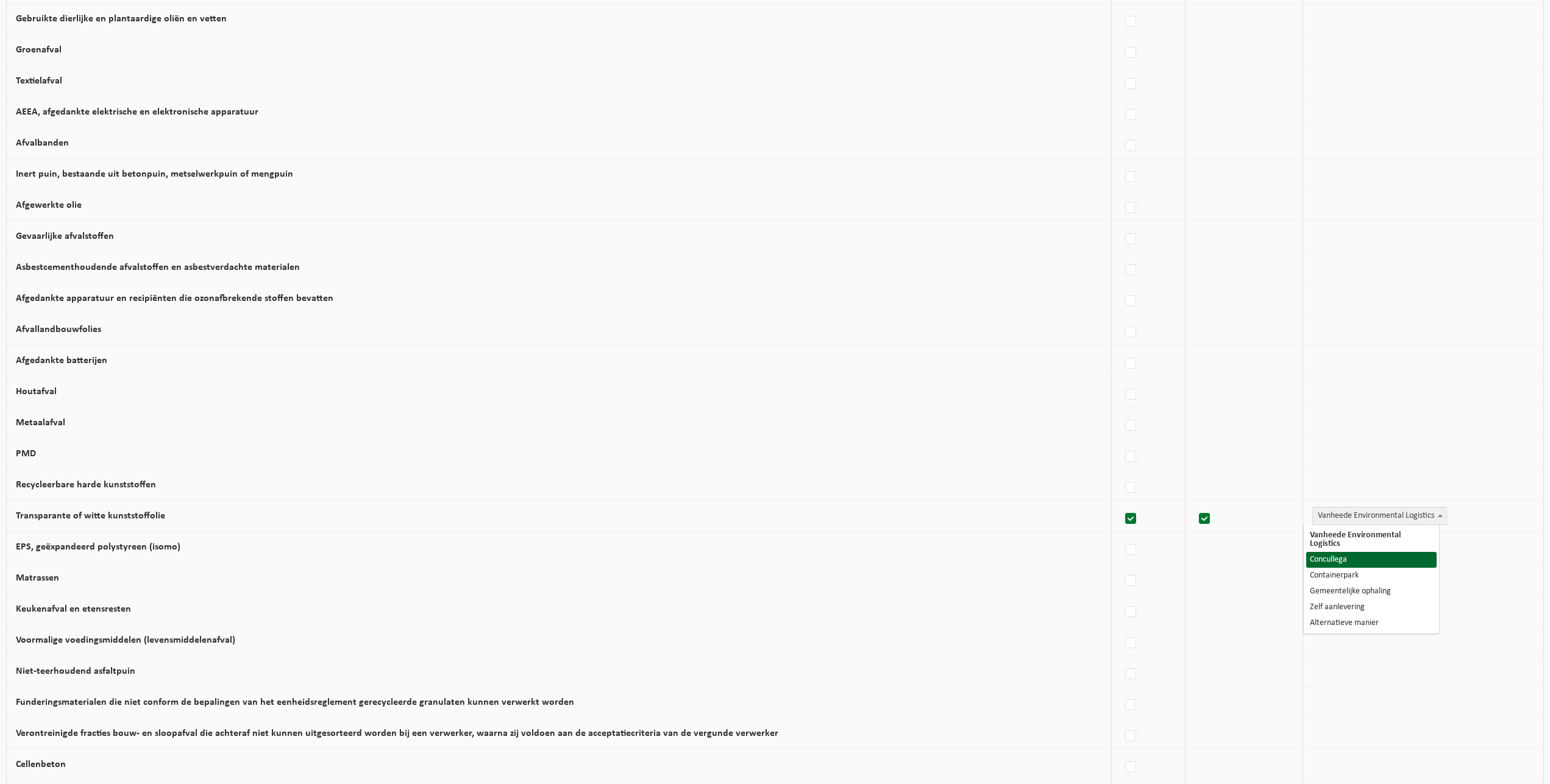
select select "Concullega"
click at [1215, 614] on label at bounding box center [1222, 612] width 17 height 19
click at [1213, 597] on input "Keukenafval en etensresten" at bounding box center [1212, 596] width 1 height 1
checkbox input "true"
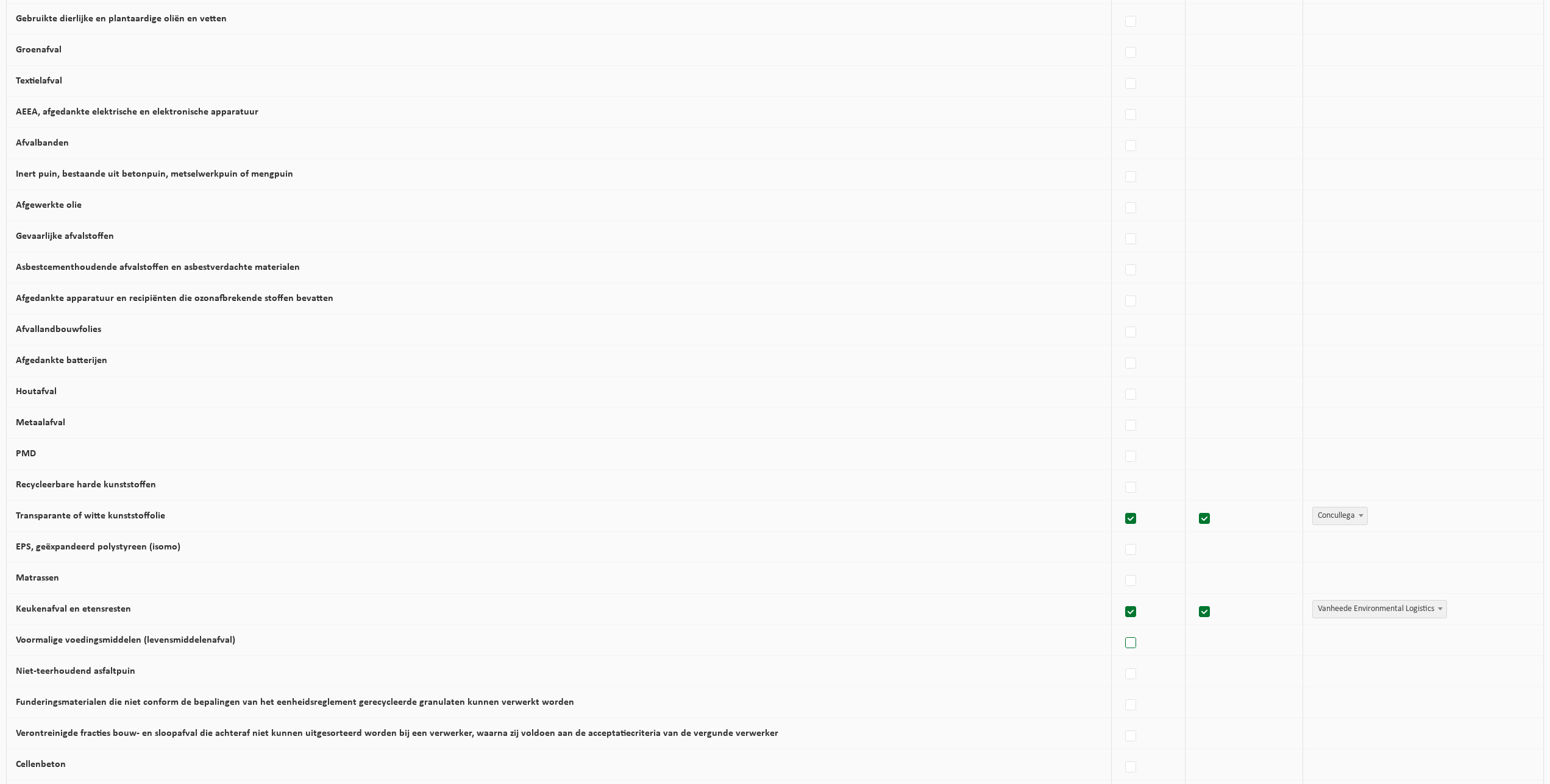
click at [1123, 643] on label at bounding box center [1131, 643] width 17 height 19
click at [1122, 628] on input "Voormalige voedingsmiddelen (levensmiddelenafval)" at bounding box center [1121, 627] width 1 height 1
checkbox input "true"
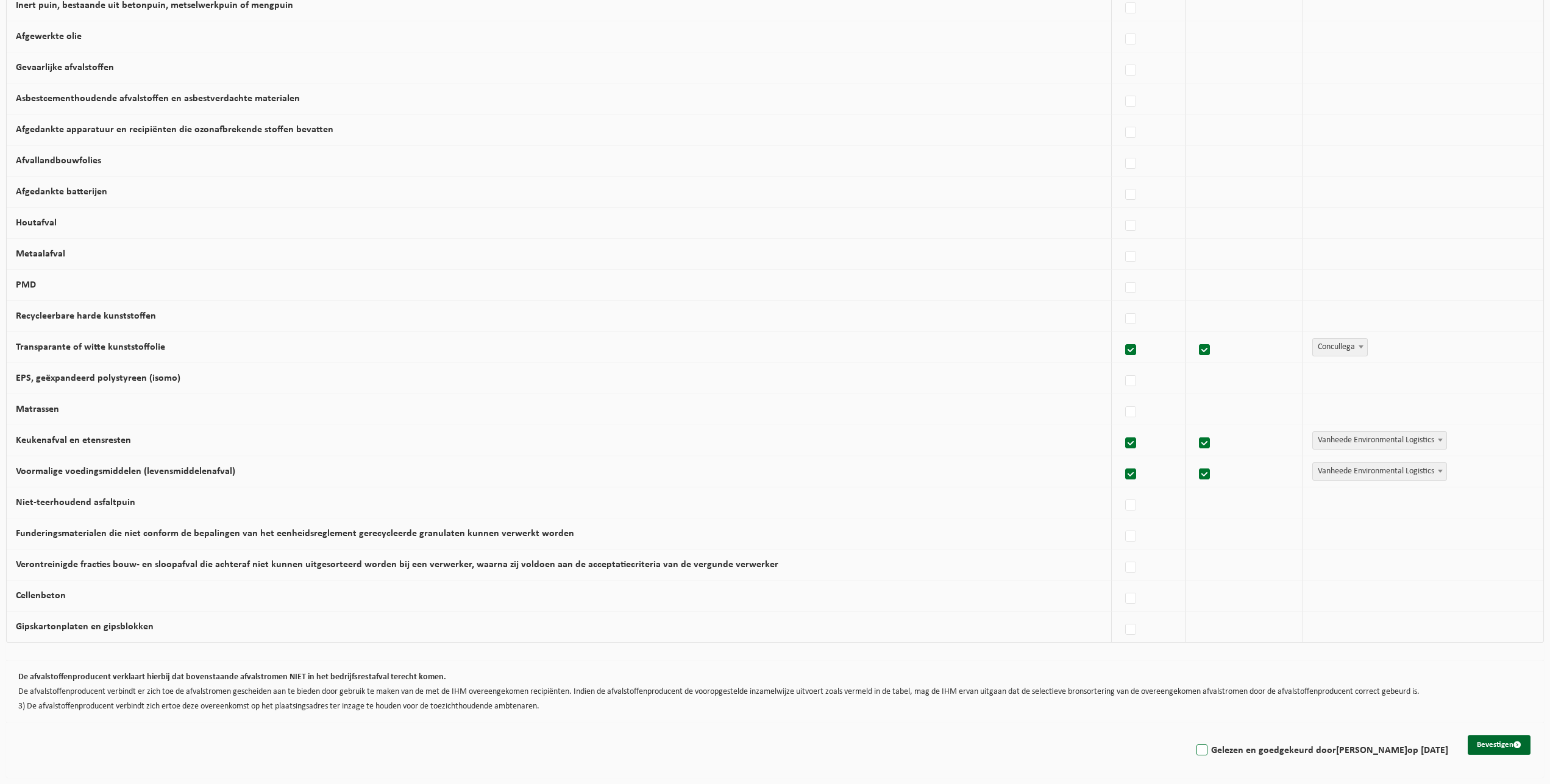
click at [1194, 749] on label "Gelezen en goedgekeurd door DAAN VAN DE VELDE op 18/08/25" at bounding box center [1321, 750] width 254 height 19
click at [1191, 735] on input "Gelezen en goedgekeurd door DAAN VAN DE VELDE op 18/08/25" at bounding box center [1191, 735] width 1 height 1
checkbox input "true"
click at [1487, 743] on button "Bevestigen" at bounding box center [1499, 745] width 63 height 19
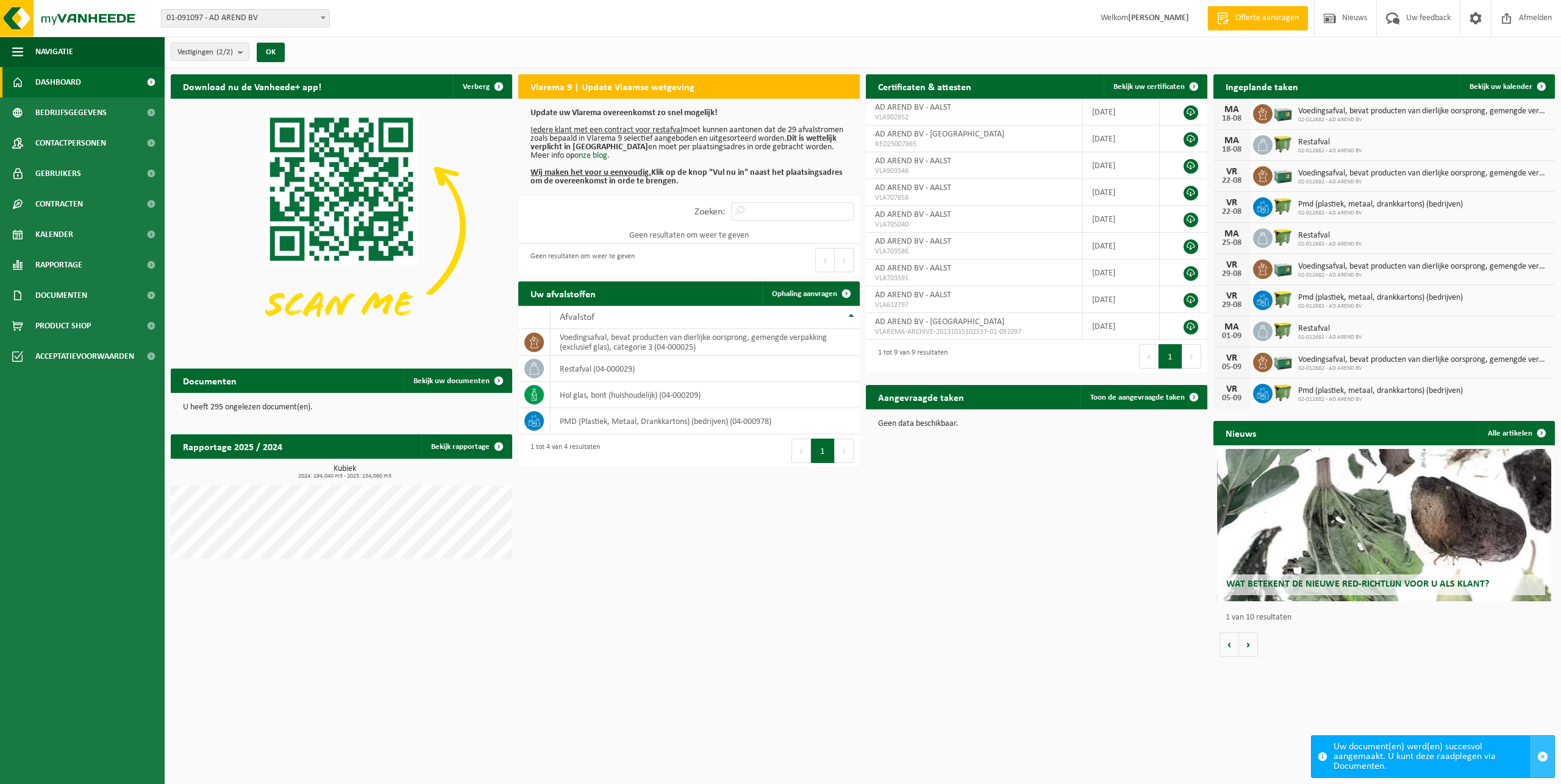
drag, startPoint x: 1542, startPoint y: 762, endPoint x: 896, endPoint y: 466, distance: 710.6
click at [1542, 762] on span "button" at bounding box center [1542, 757] width 11 height 11
click at [209, 16] on span "01-091097 - AD AREND BV" at bounding box center [245, 18] width 167 height 17
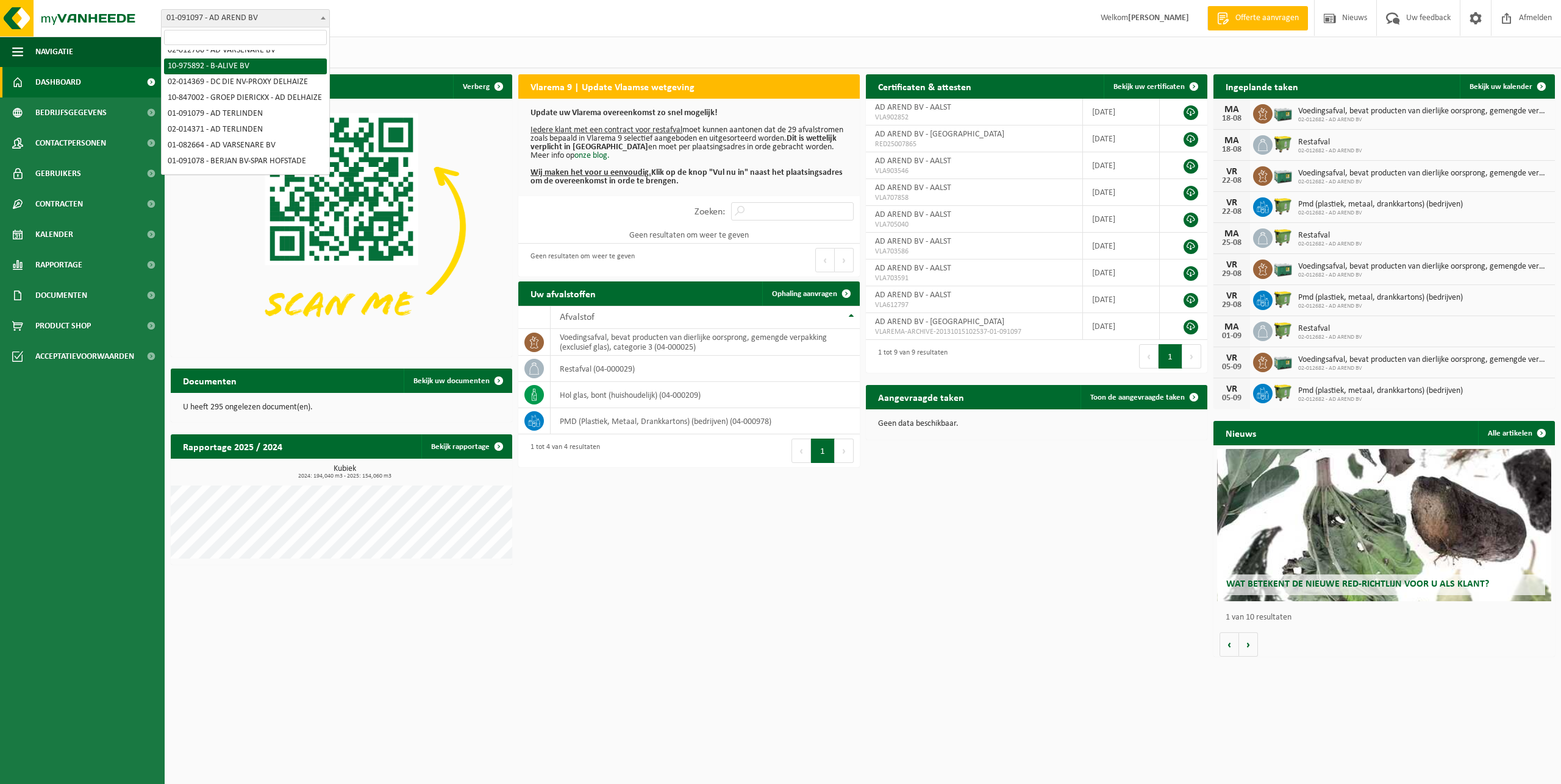
scroll to position [62, 0]
select select "748"
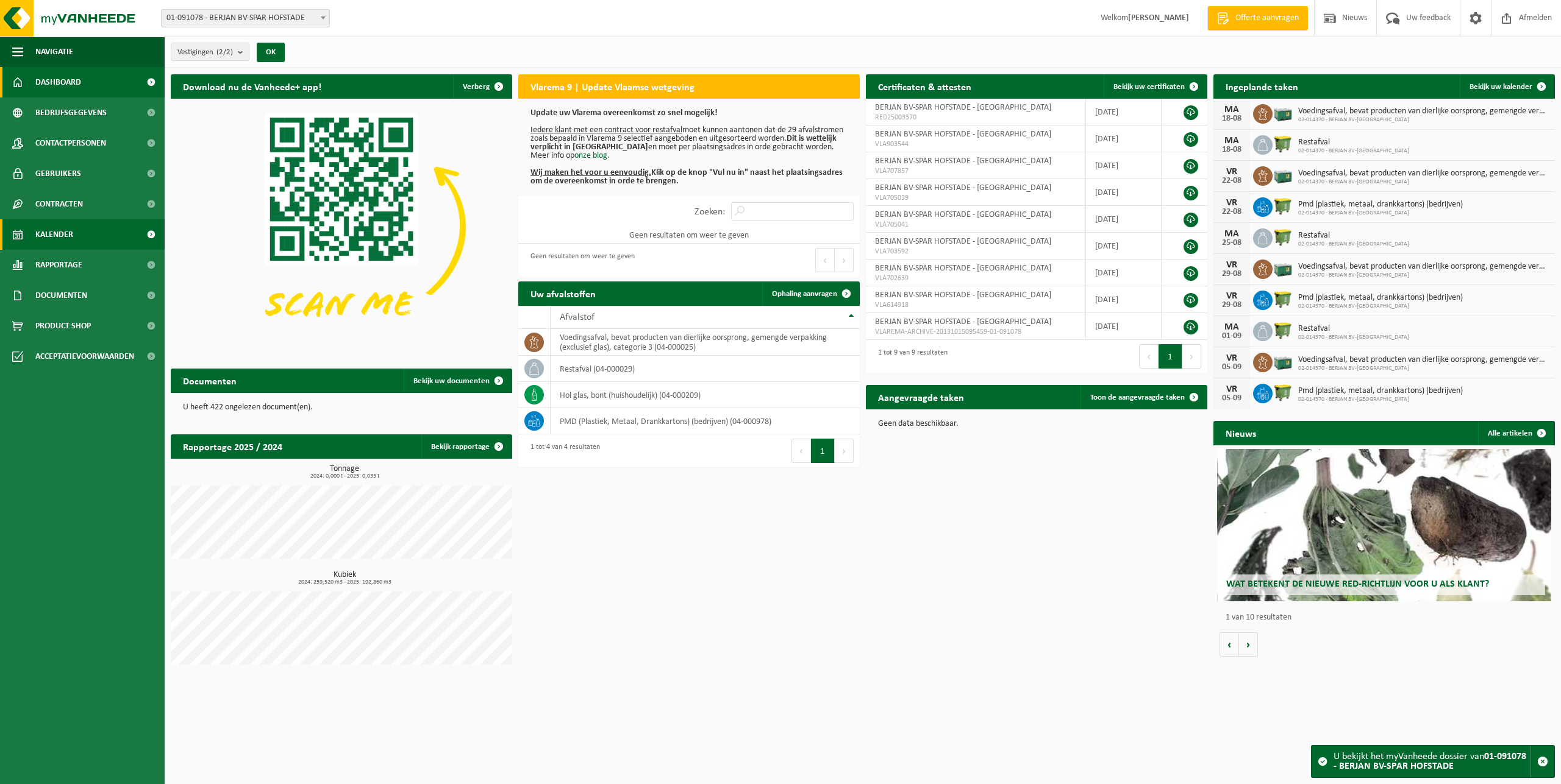
click at [87, 238] on link "Kalender" at bounding box center [82, 234] width 165 height 30
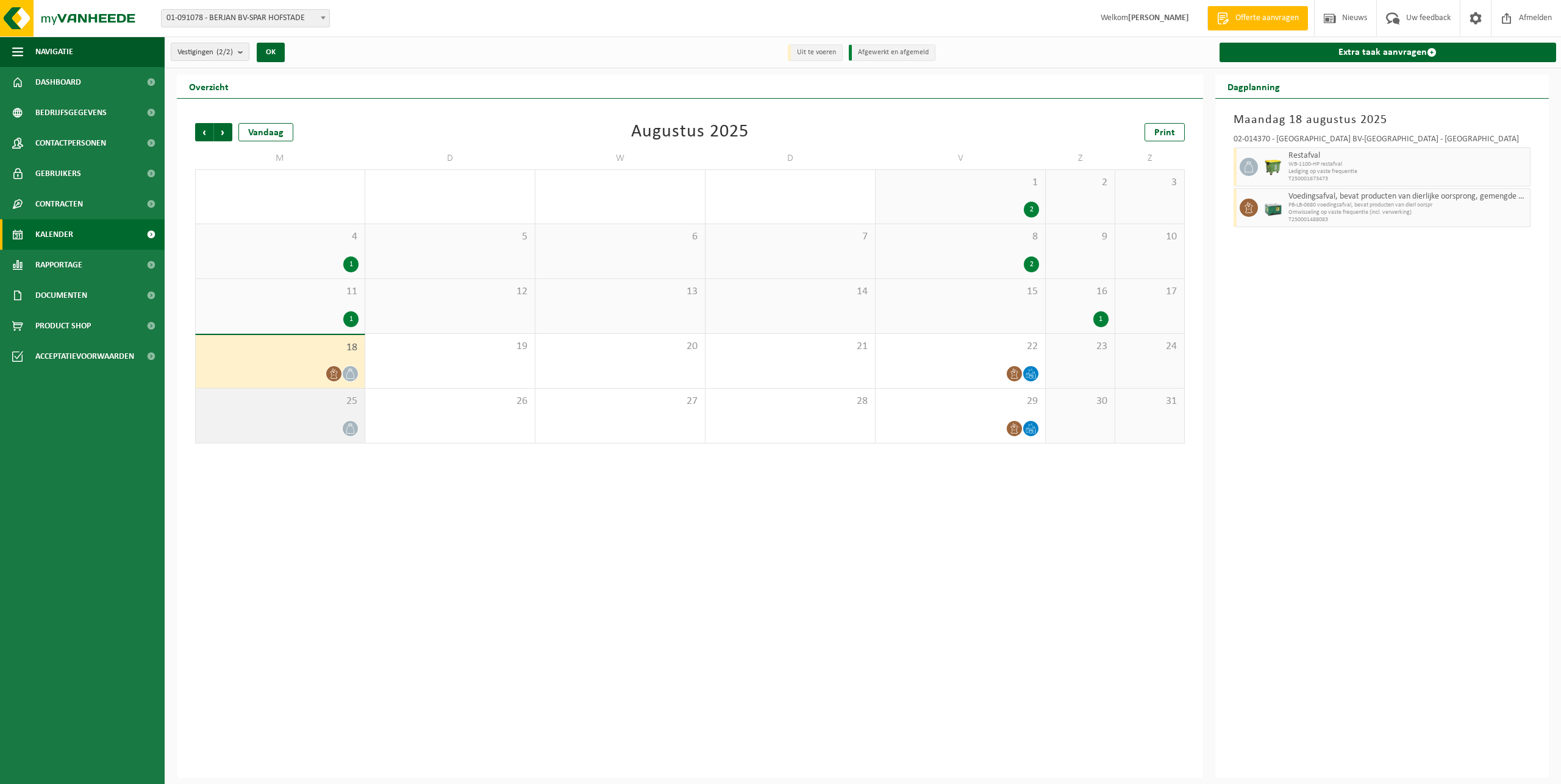
click at [291, 419] on div "25" at bounding box center [280, 415] width 169 height 54
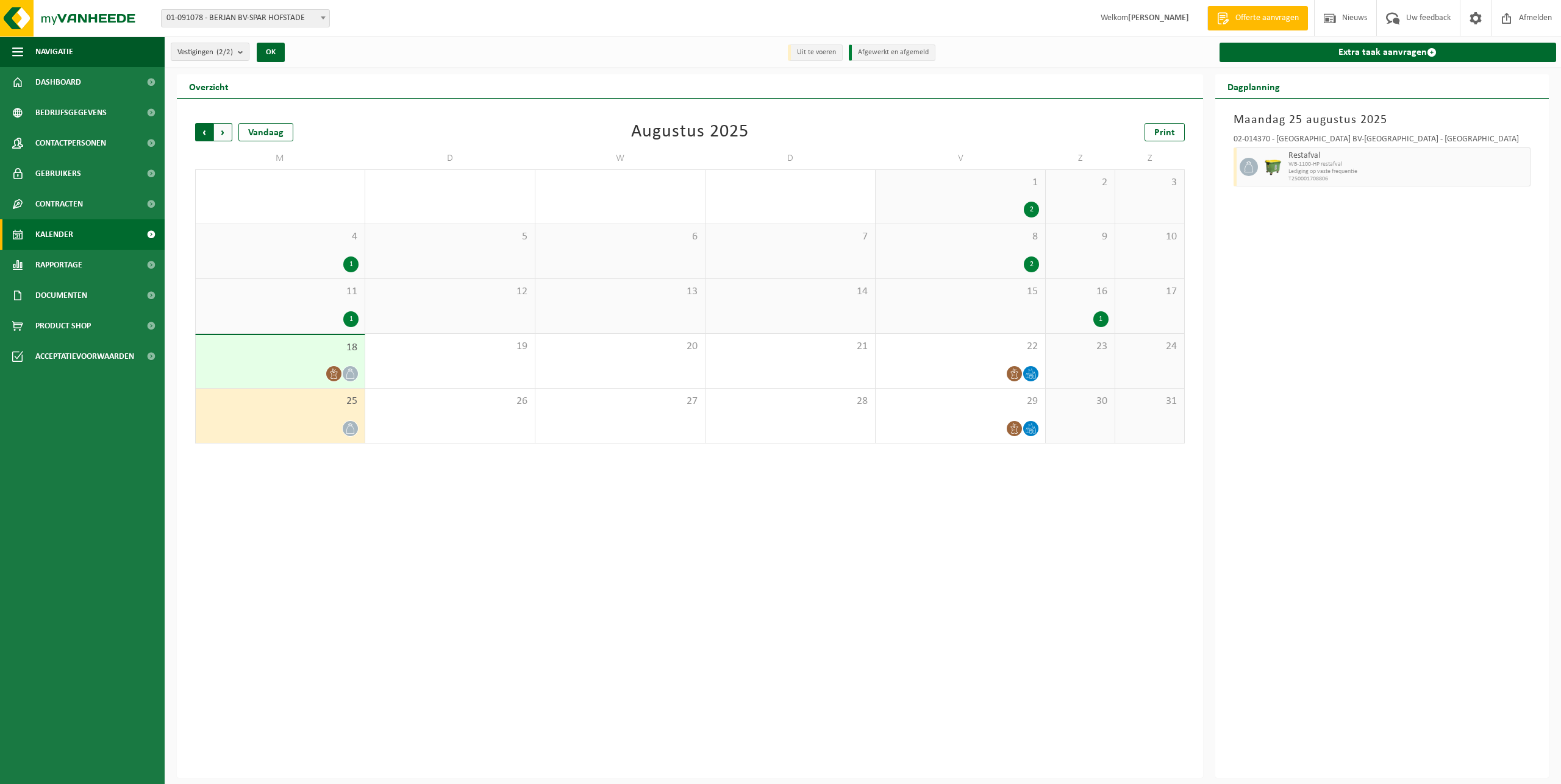
click at [228, 134] on span "Volgende" at bounding box center [223, 132] width 19 height 19
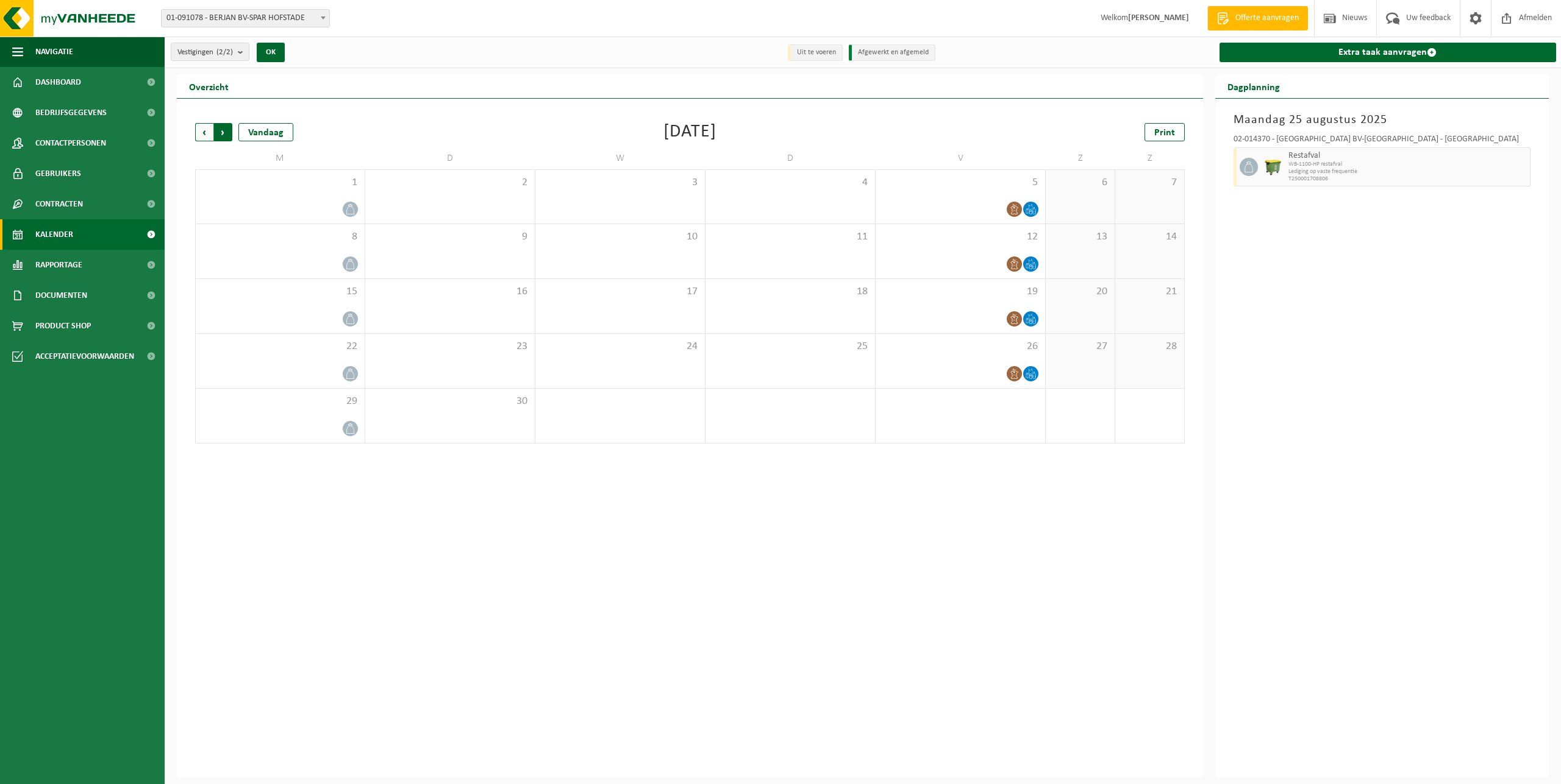
click at [205, 132] on span "Vorige" at bounding box center [204, 132] width 19 height 19
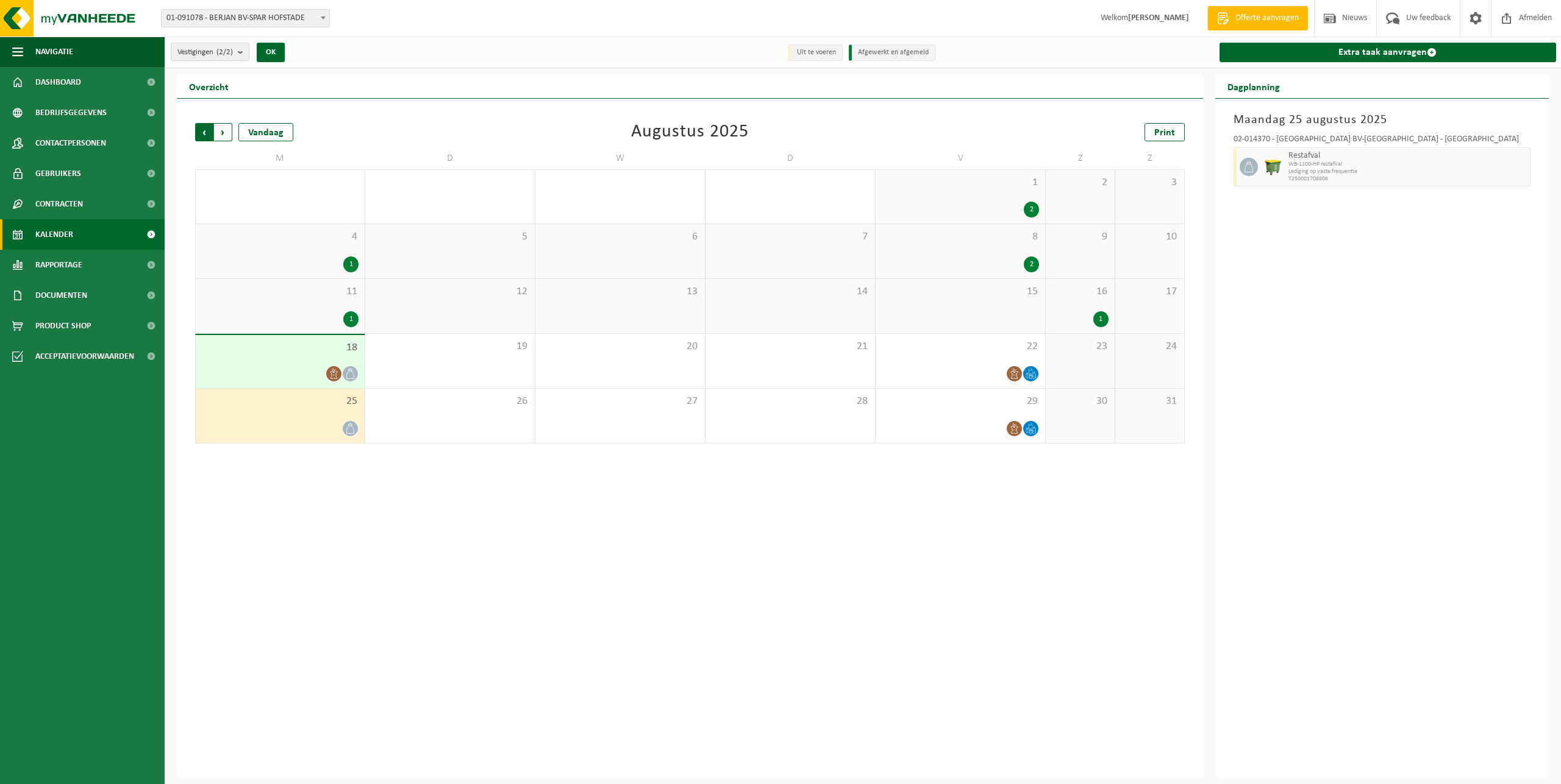
click at [222, 127] on span "Volgende" at bounding box center [223, 132] width 19 height 19
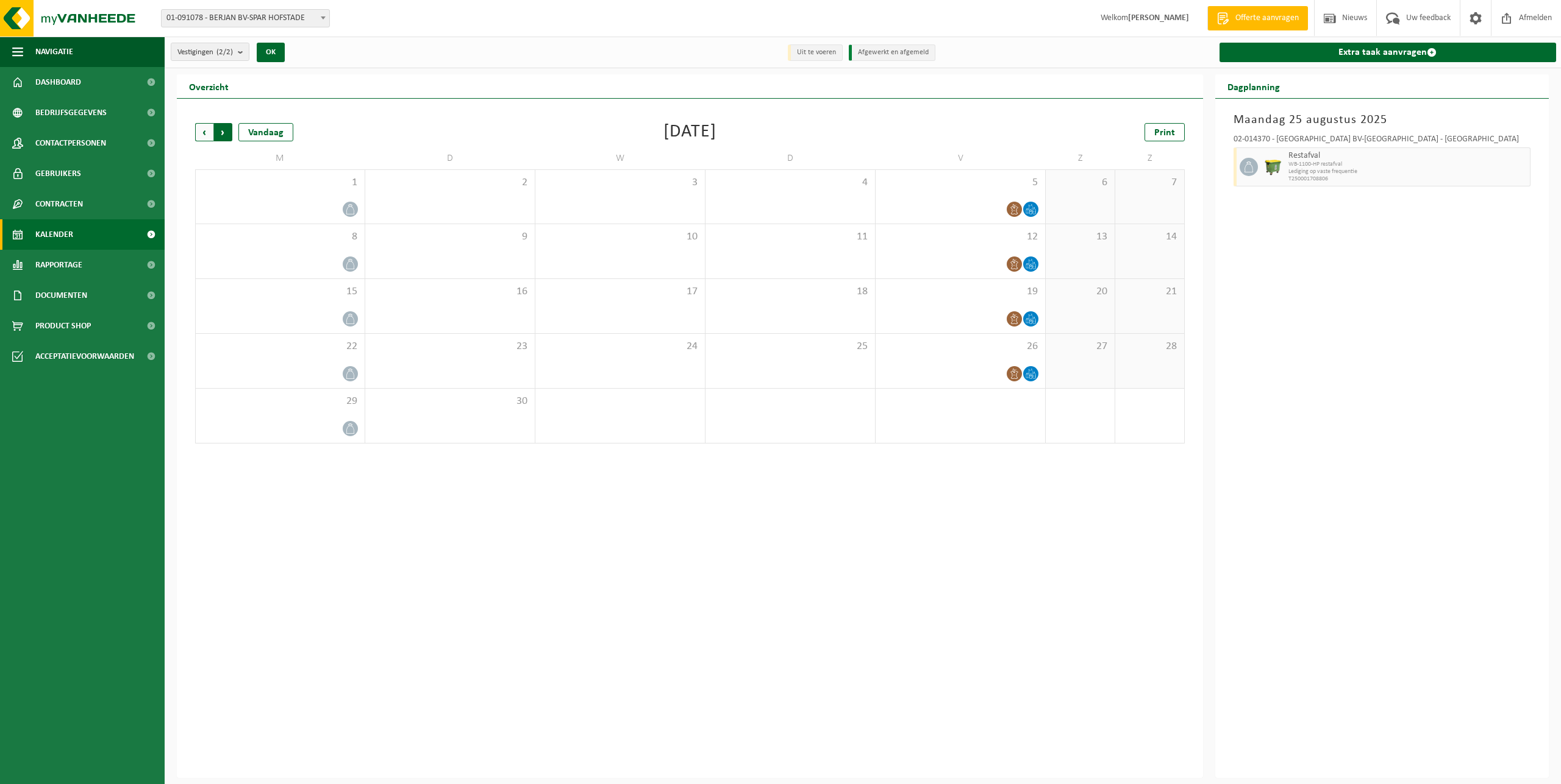
click at [206, 131] on span "Vorige" at bounding box center [204, 132] width 19 height 19
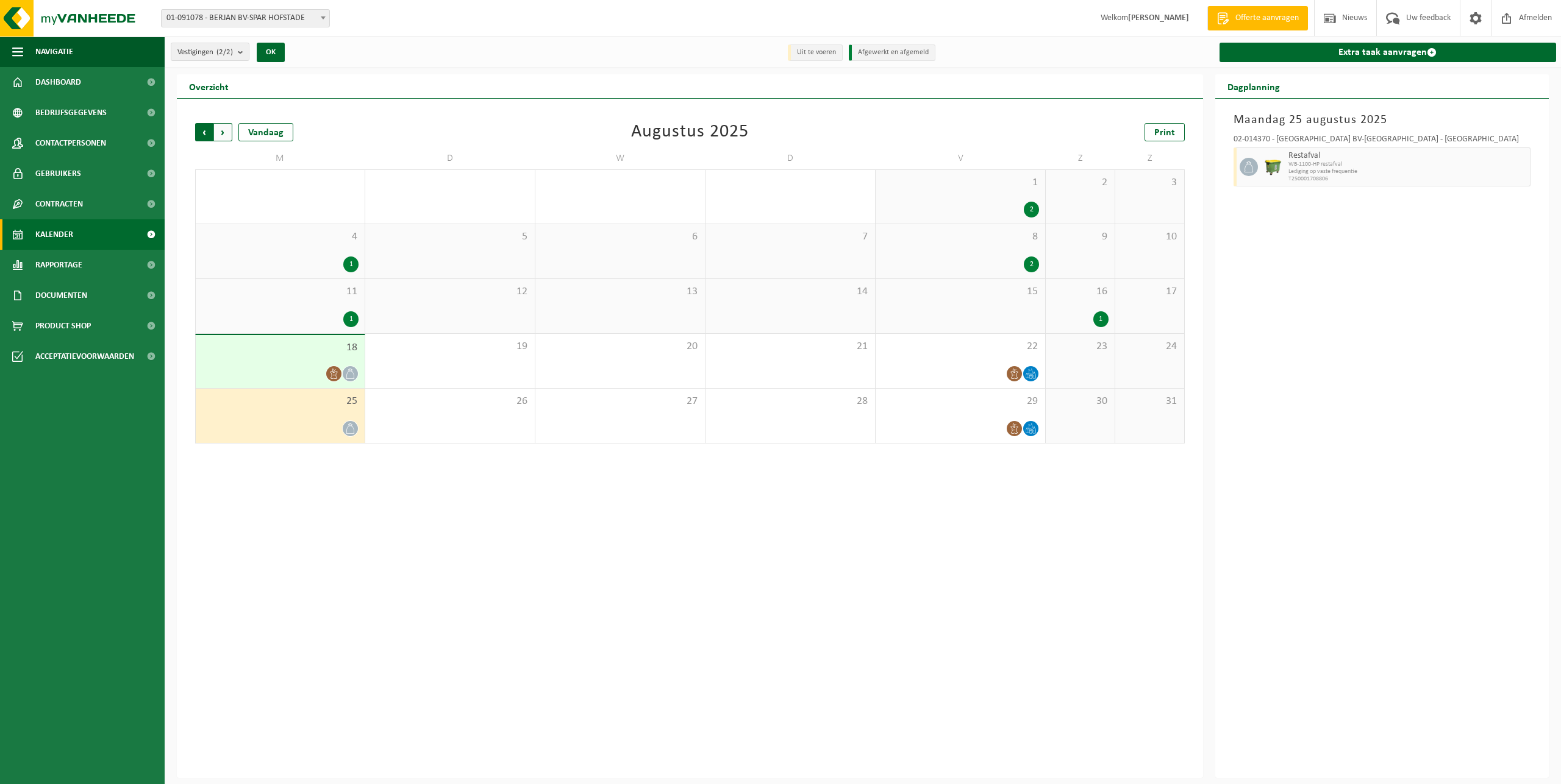
click at [228, 131] on span "Volgende" at bounding box center [223, 132] width 19 height 19
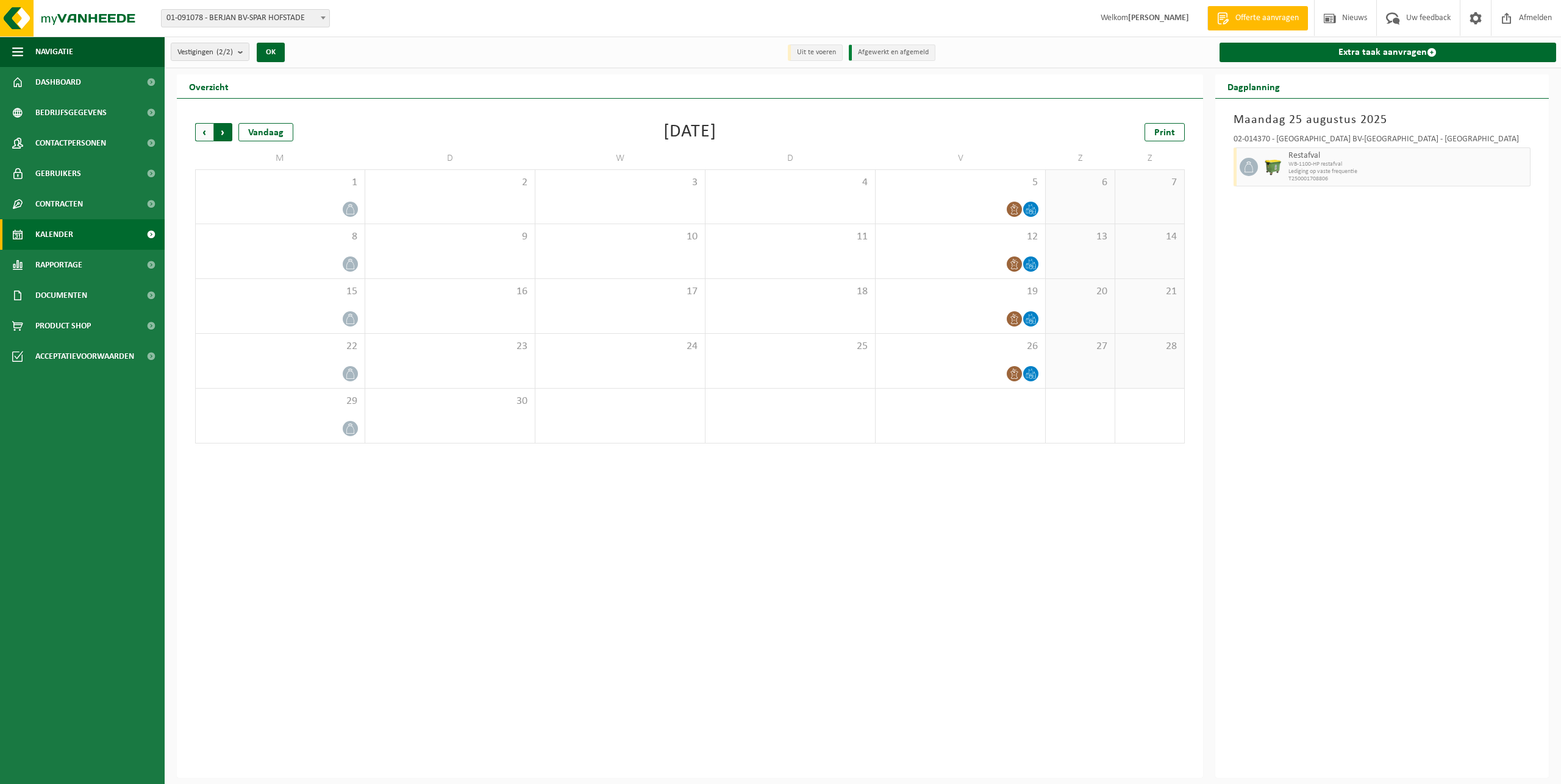
click at [206, 133] on span "Vorige" at bounding box center [204, 132] width 19 height 19
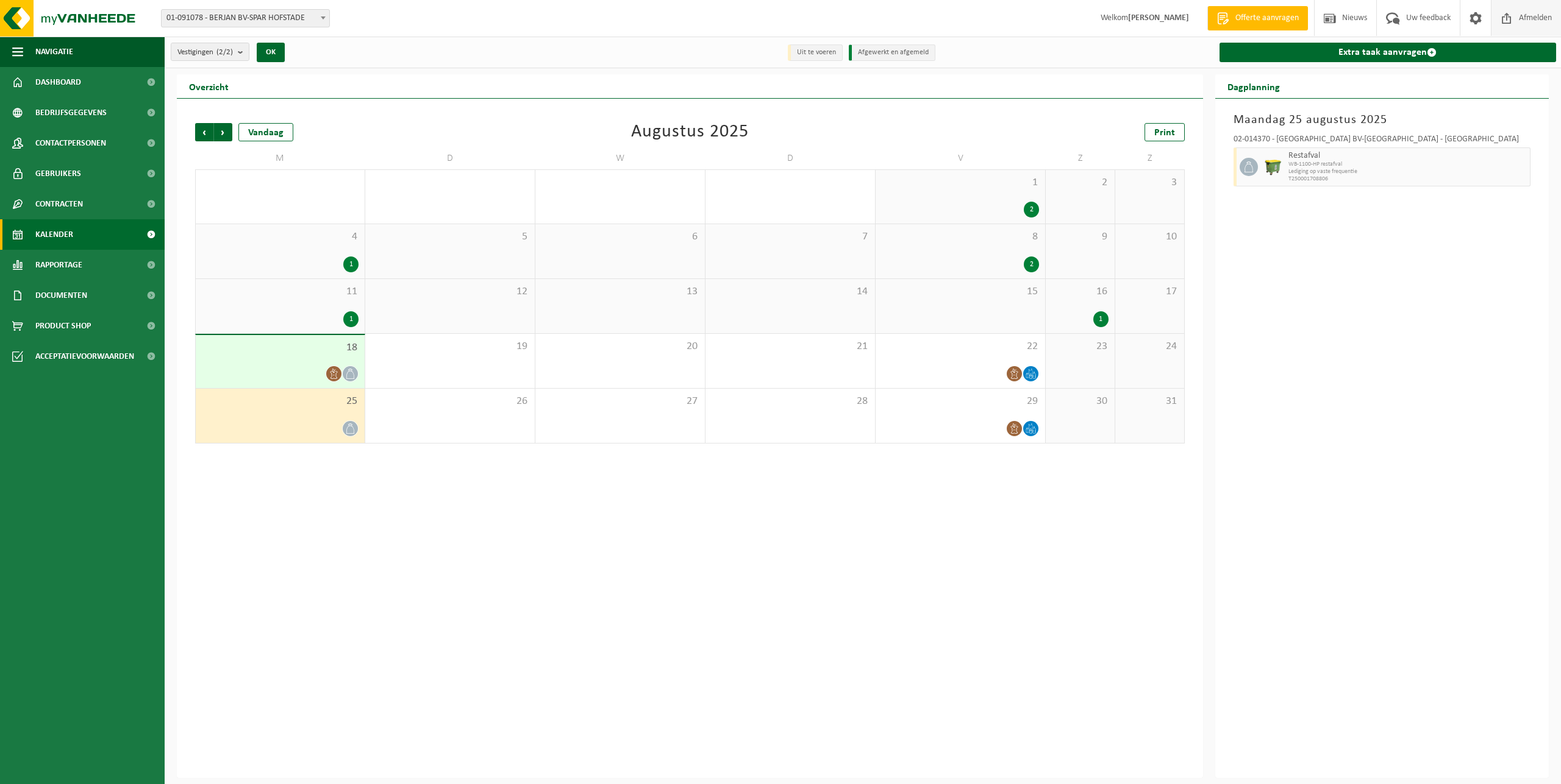
click at [1522, 15] on span "Afmelden" at bounding box center [1535, 18] width 39 height 36
